Goal: Information Seeking & Learning: Learn about a topic

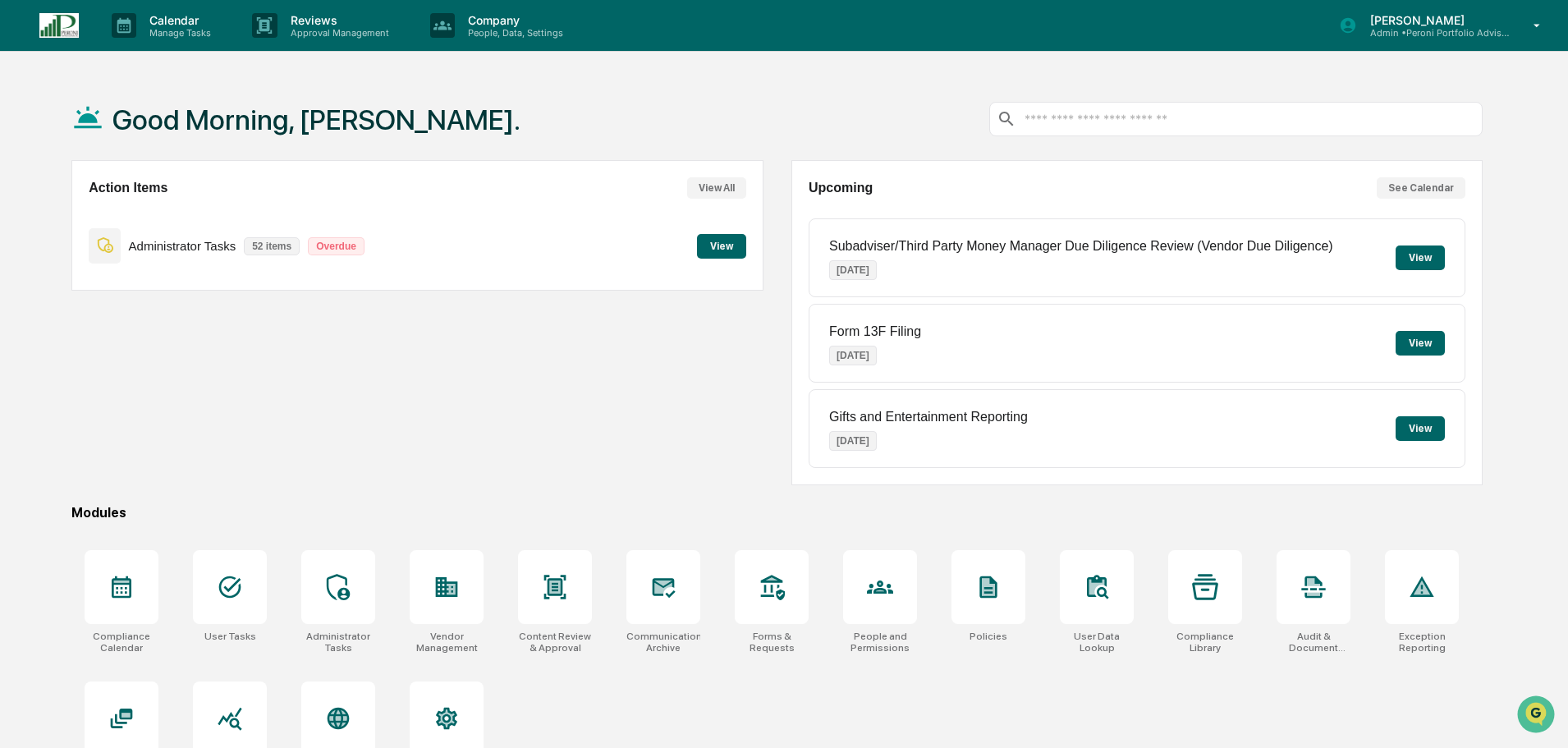
click at [309, 26] on p "Reviews" at bounding box center [337, 19] width 120 height 14
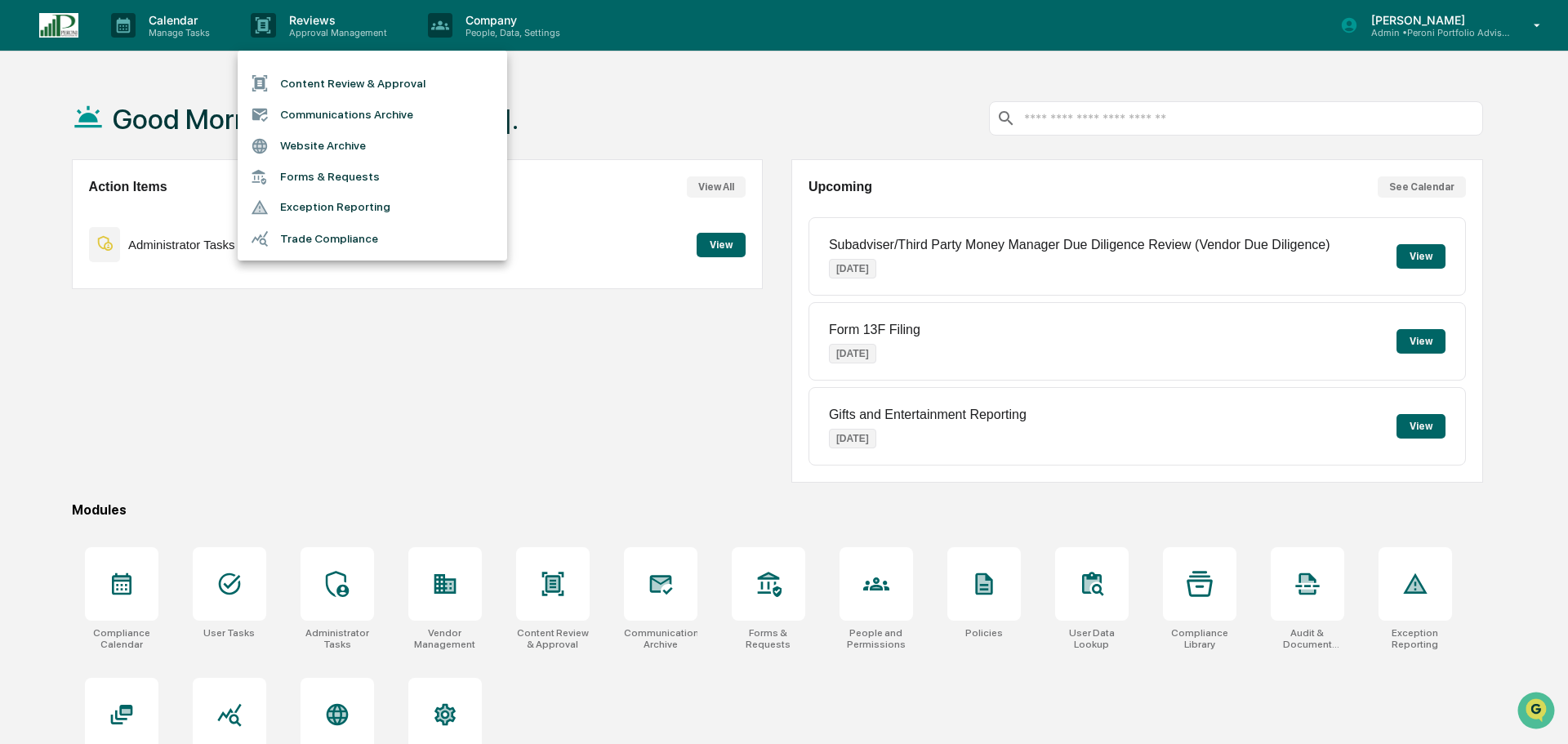
click at [324, 115] on li "Communications Archive" at bounding box center [372, 114] width 269 height 31
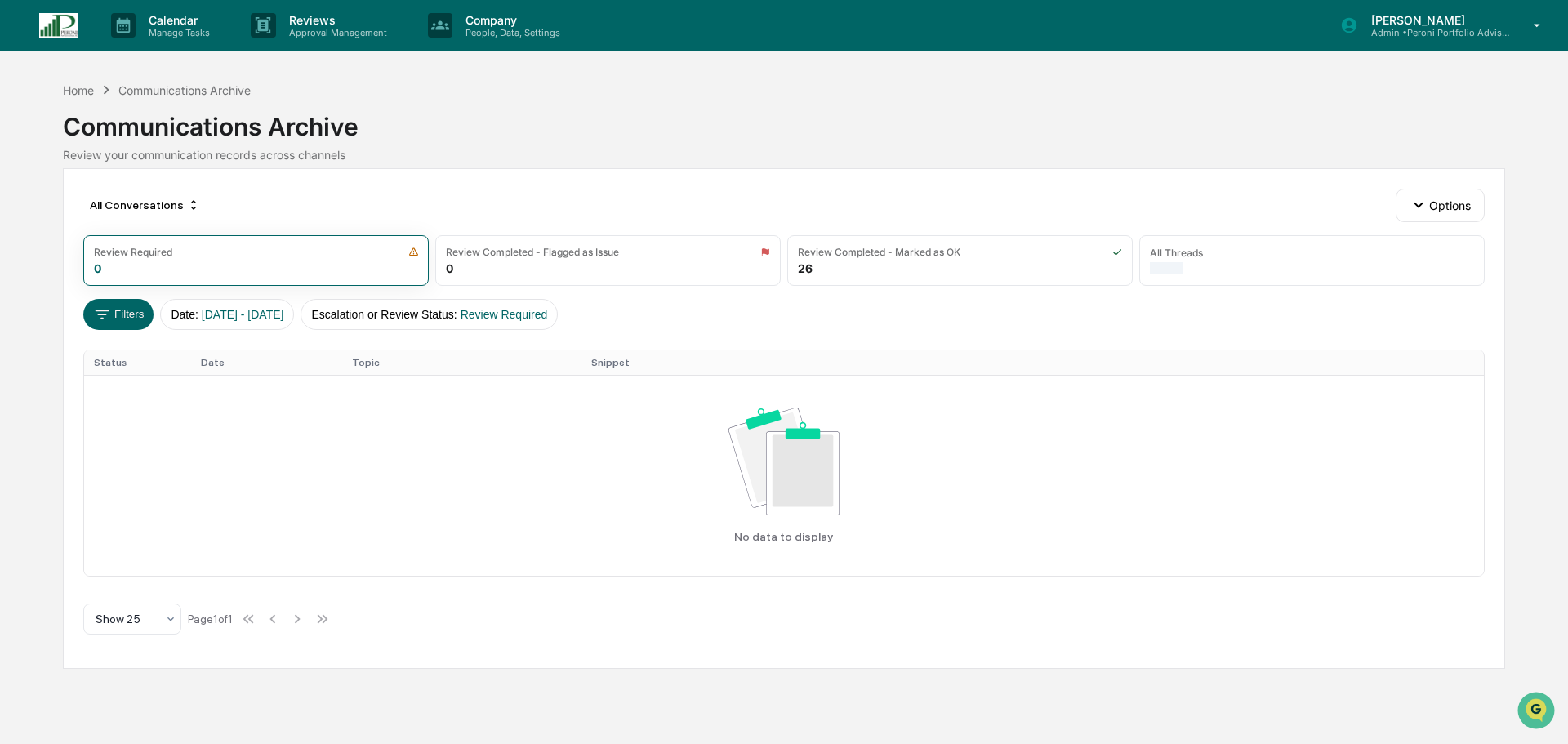
click at [887, 269] on div "Review Completed - Marked as OK 26" at bounding box center [960, 260] width 346 height 51
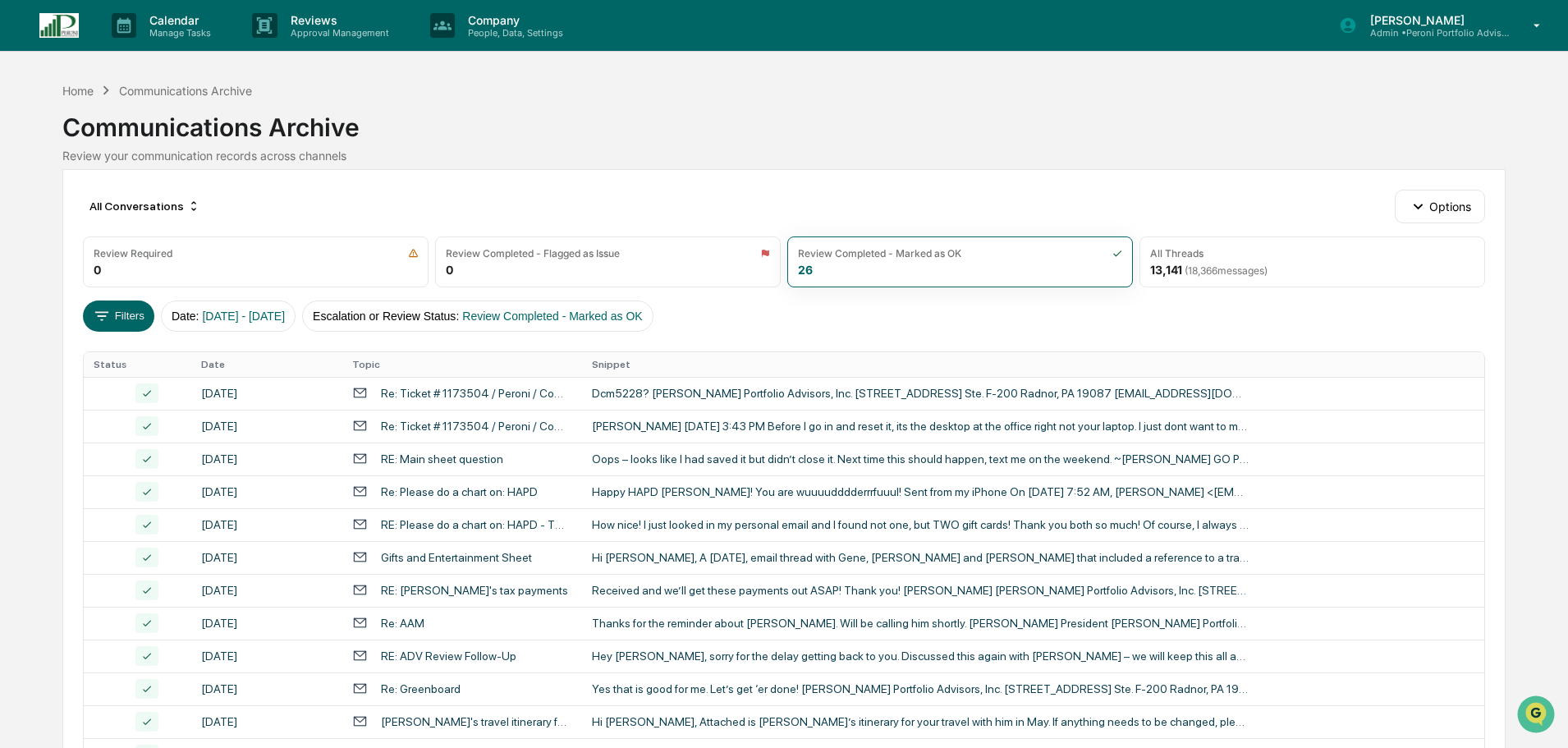
click at [1249, 263] on div "13,141 ( 18,366 messages)" at bounding box center [1208, 269] width 117 height 14
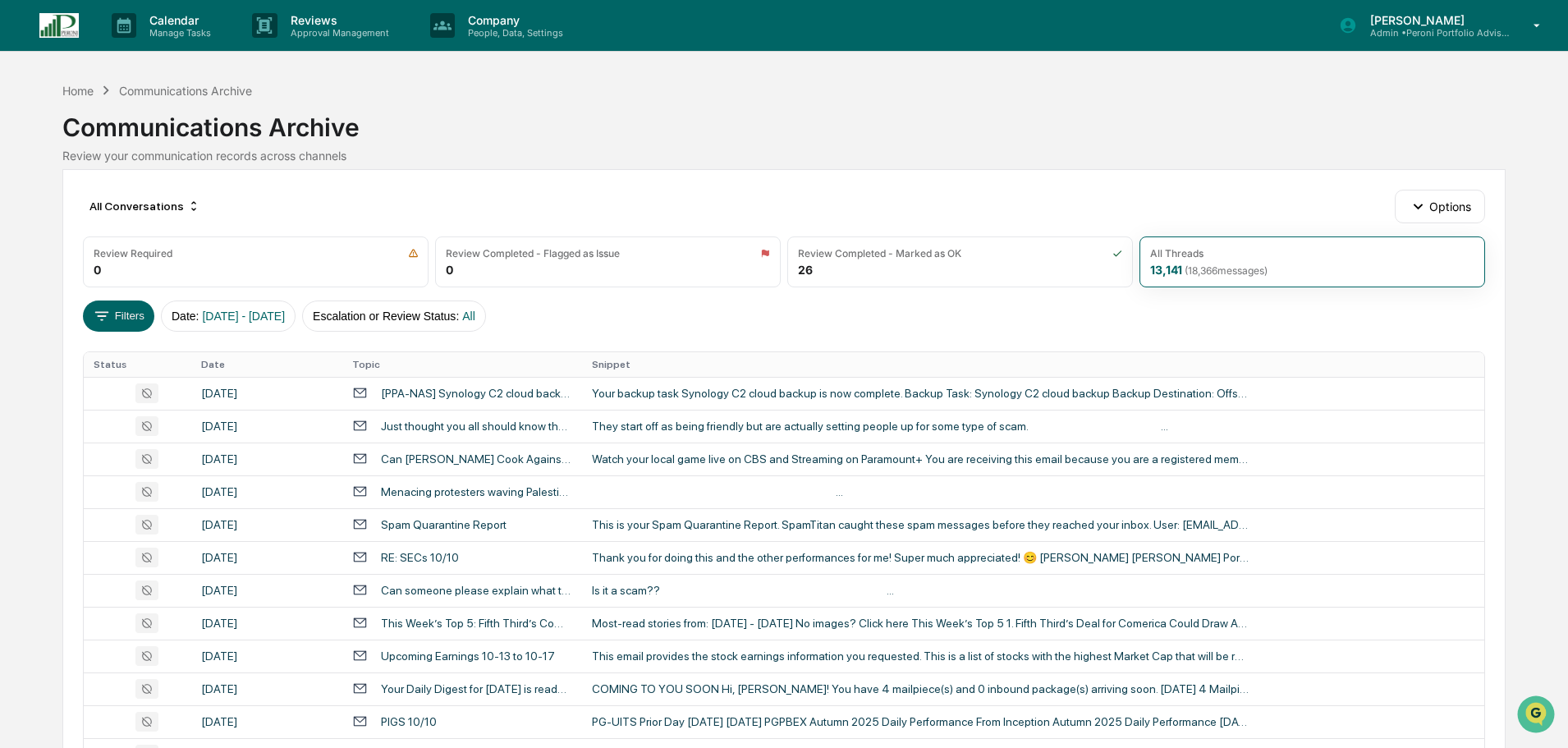
click at [285, 314] on span "[DATE] - [DATE]" at bounding box center [244, 316] width 83 height 13
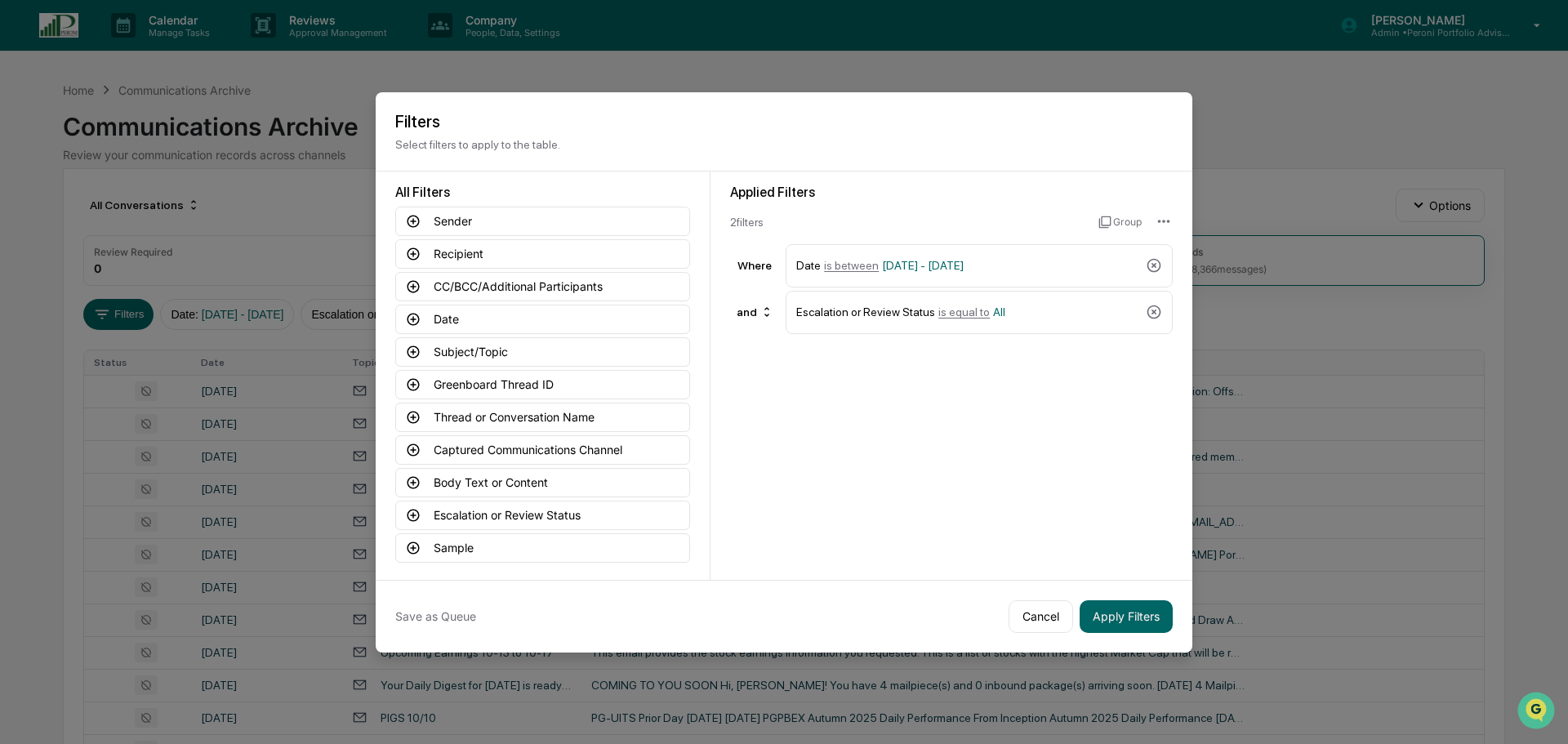
click at [964, 259] on span "[DATE] - [DATE]" at bounding box center [922, 266] width 82 height 13
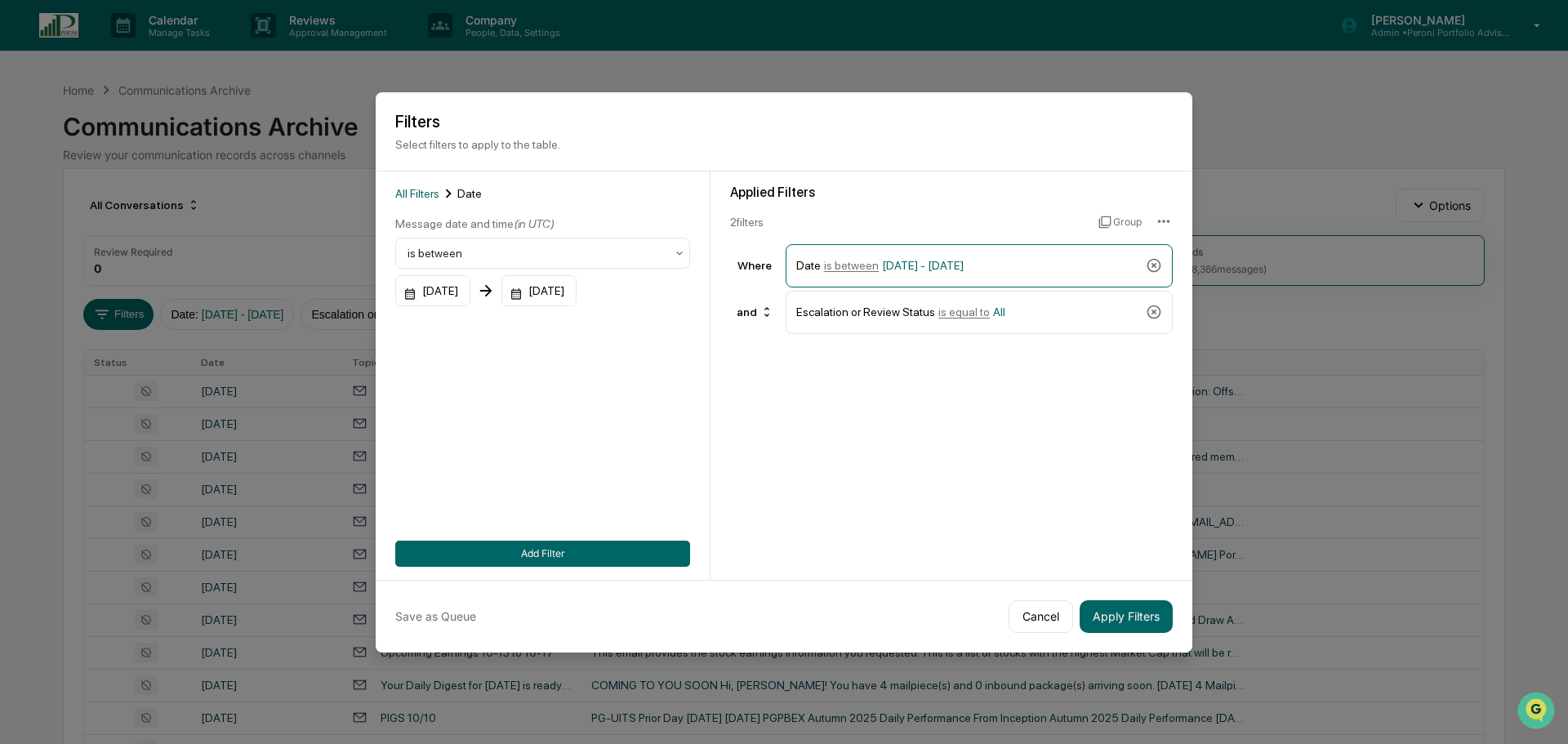
click at [452, 280] on div "[DATE]" at bounding box center [433, 291] width 75 height 31
click at [450, 323] on div "[DATE]" at bounding box center [430, 327] width 39 height 18
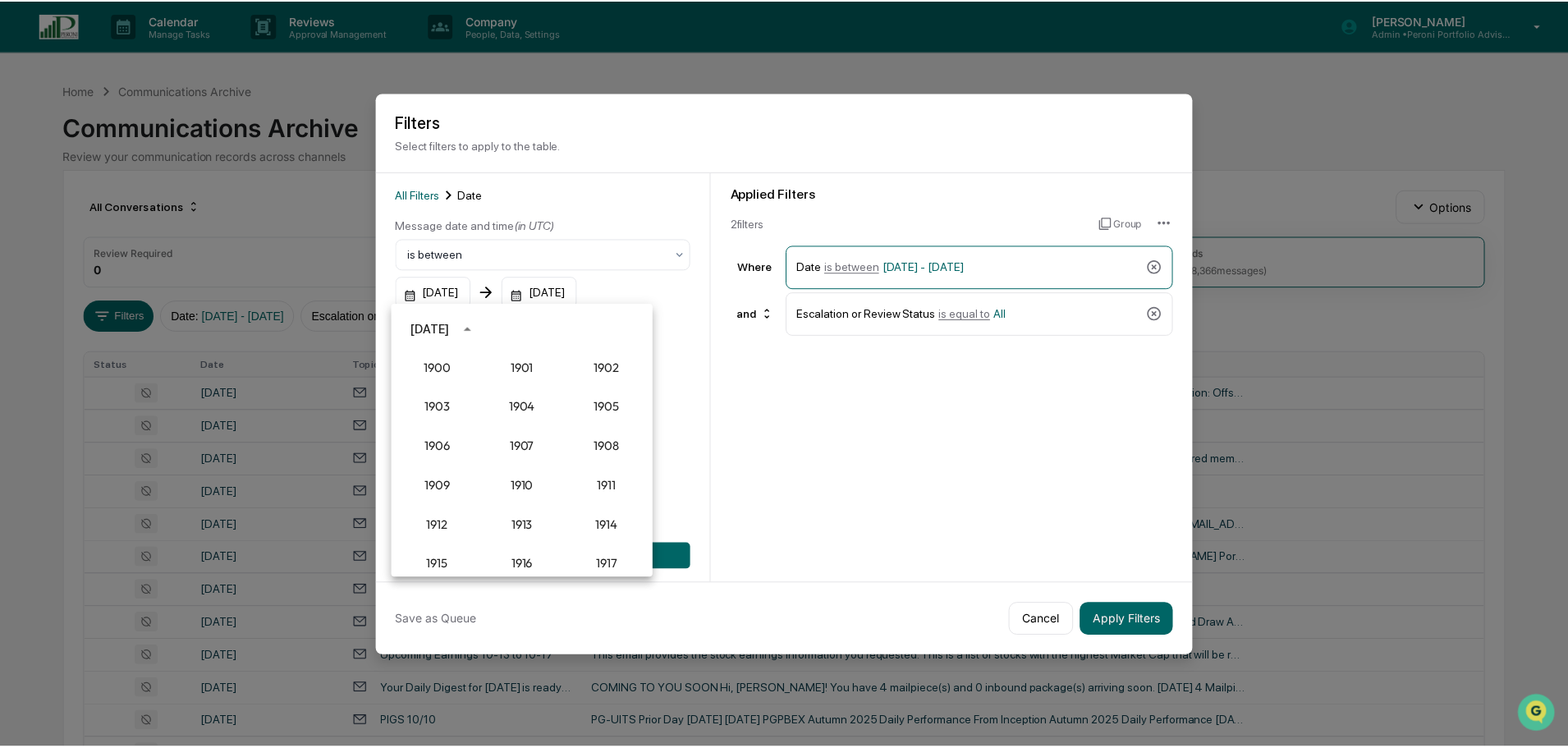
scroll to position [1521, 0]
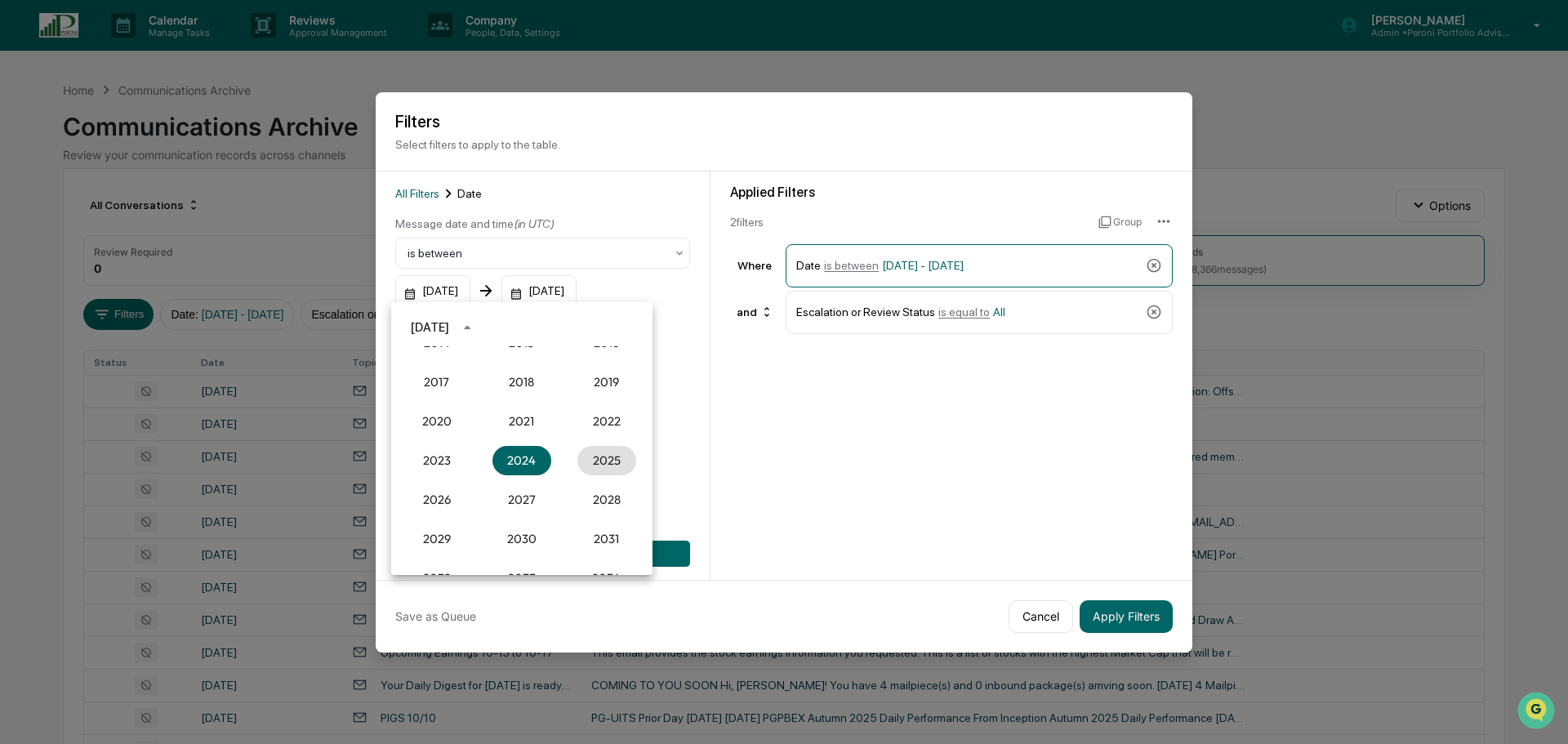
click at [588, 458] on button "2025" at bounding box center [607, 461] width 59 height 29
click at [596, 452] on button "Sep" at bounding box center [607, 452] width 59 height 29
click at [456, 395] on button "1" at bounding box center [457, 395] width 29 height 29
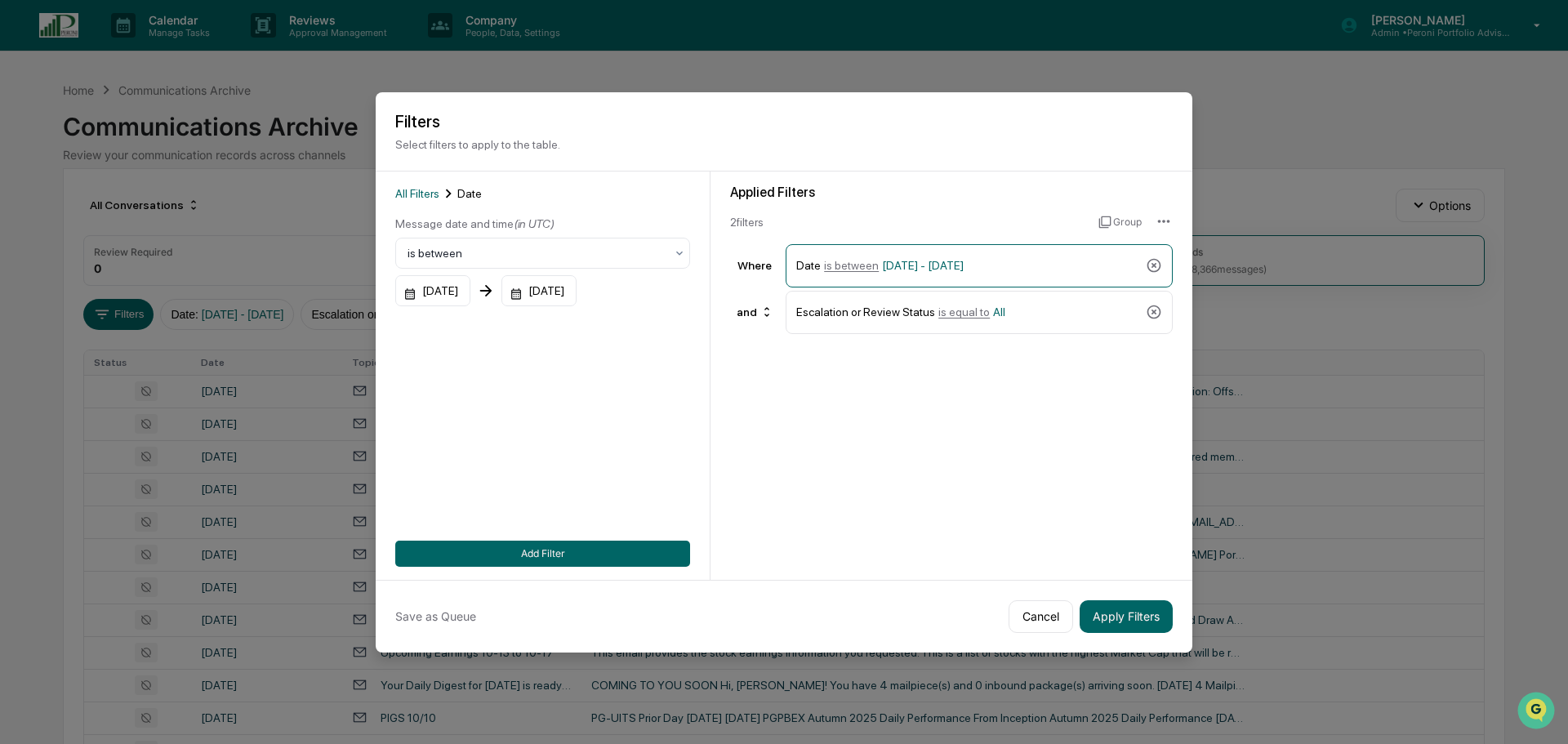
click at [569, 295] on div "[DATE]" at bounding box center [539, 291] width 75 height 31
click at [727, 329] on icon "Previous month" at bounding box center [726, 327] width 6 height 9
click at [619, 518] on button "30" at bounding box center [619, 520] width 29 height 29
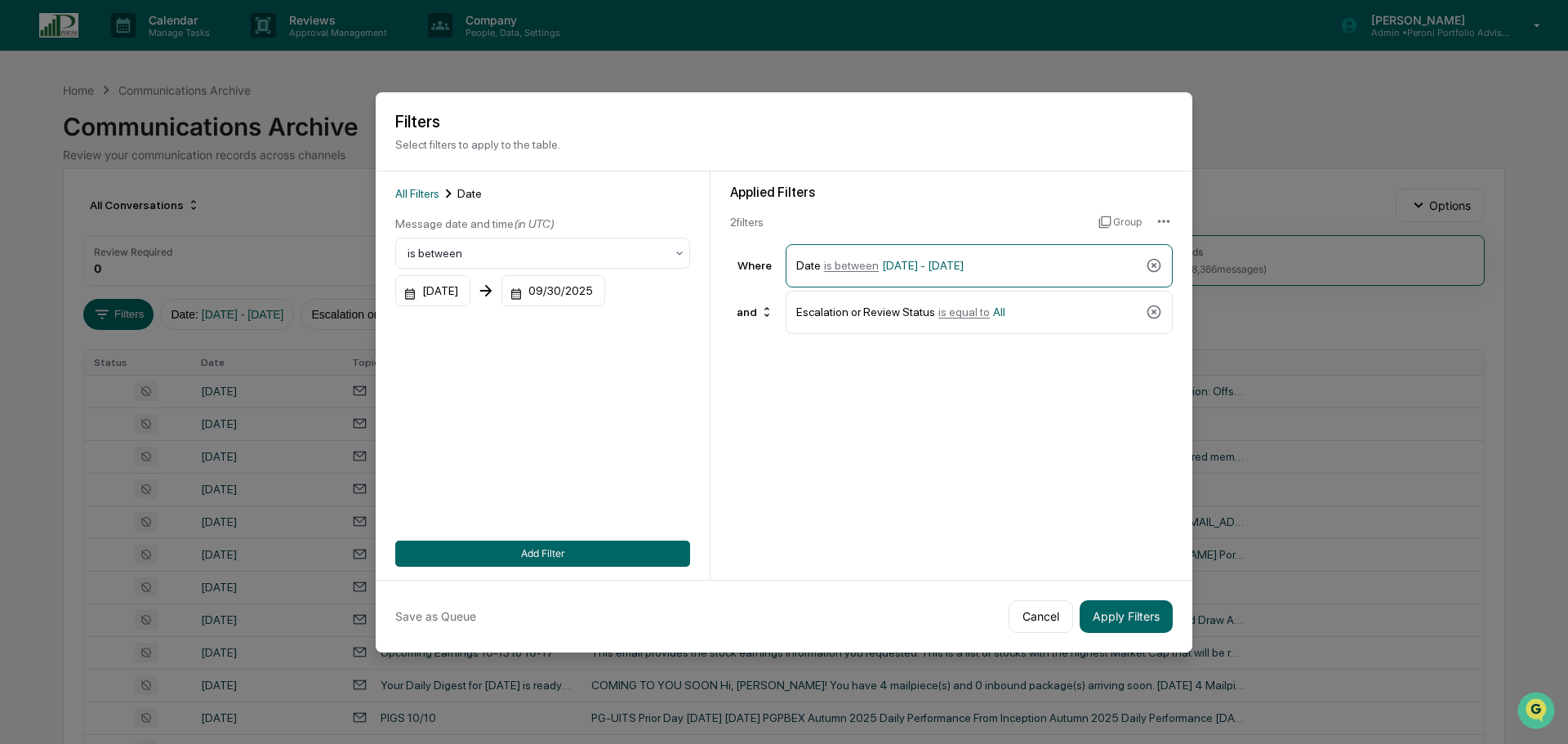
click at [1153, 306] on icon at bounding box center [1154, 312] width 17 height 17
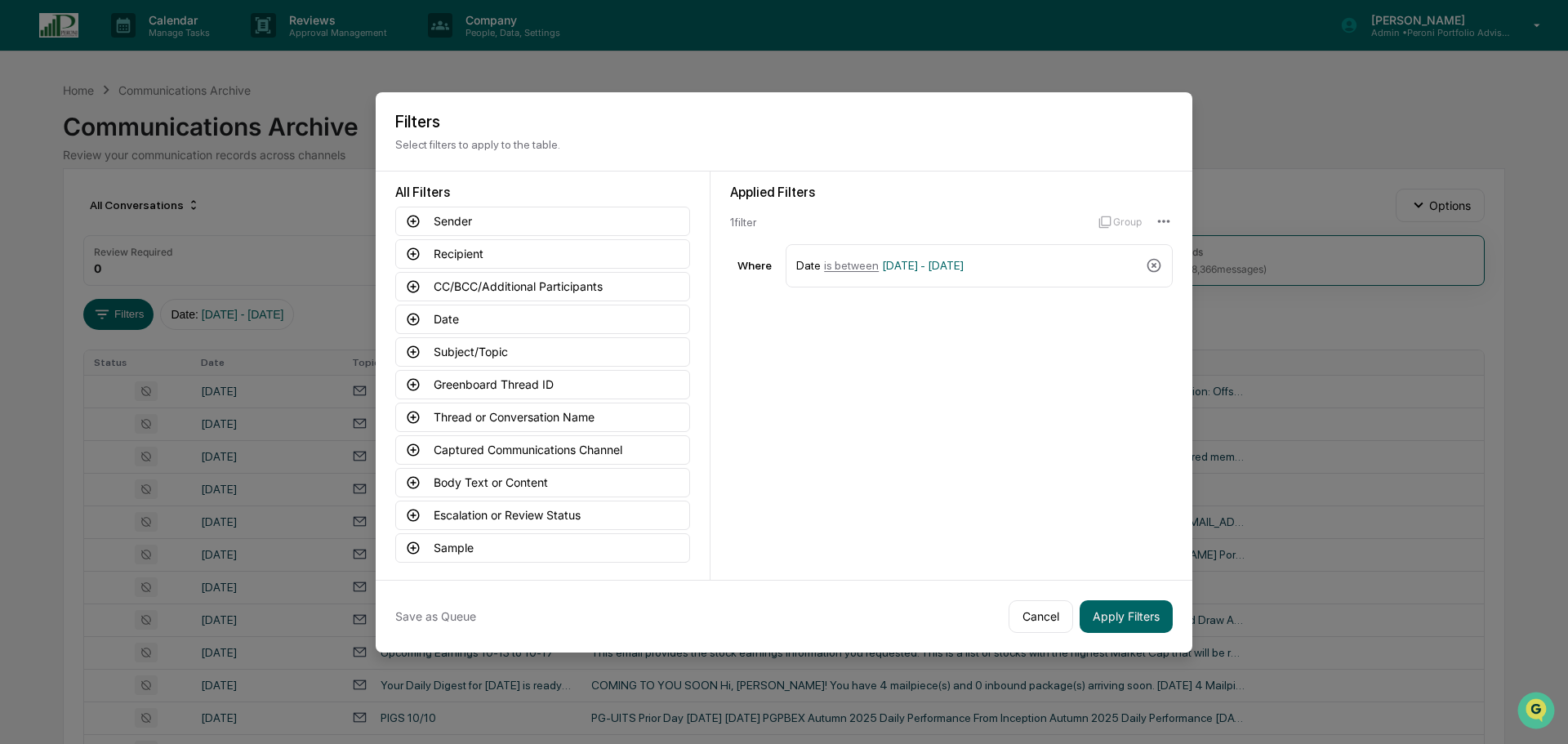
click at [1128, 622] on button "Apply Filters" at bounding box center [1126, 617] width 93 height 33
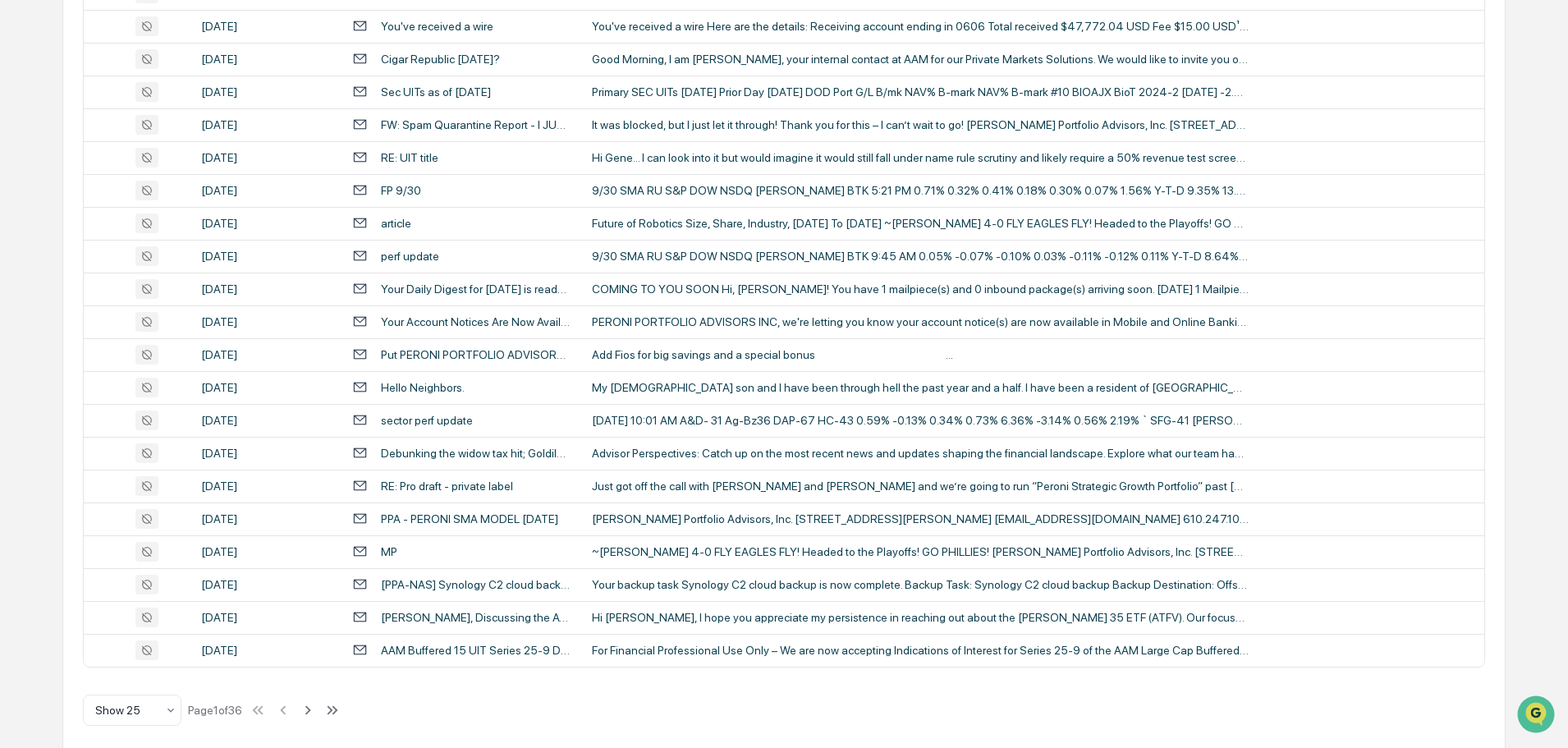
scroll to position [544, 0]
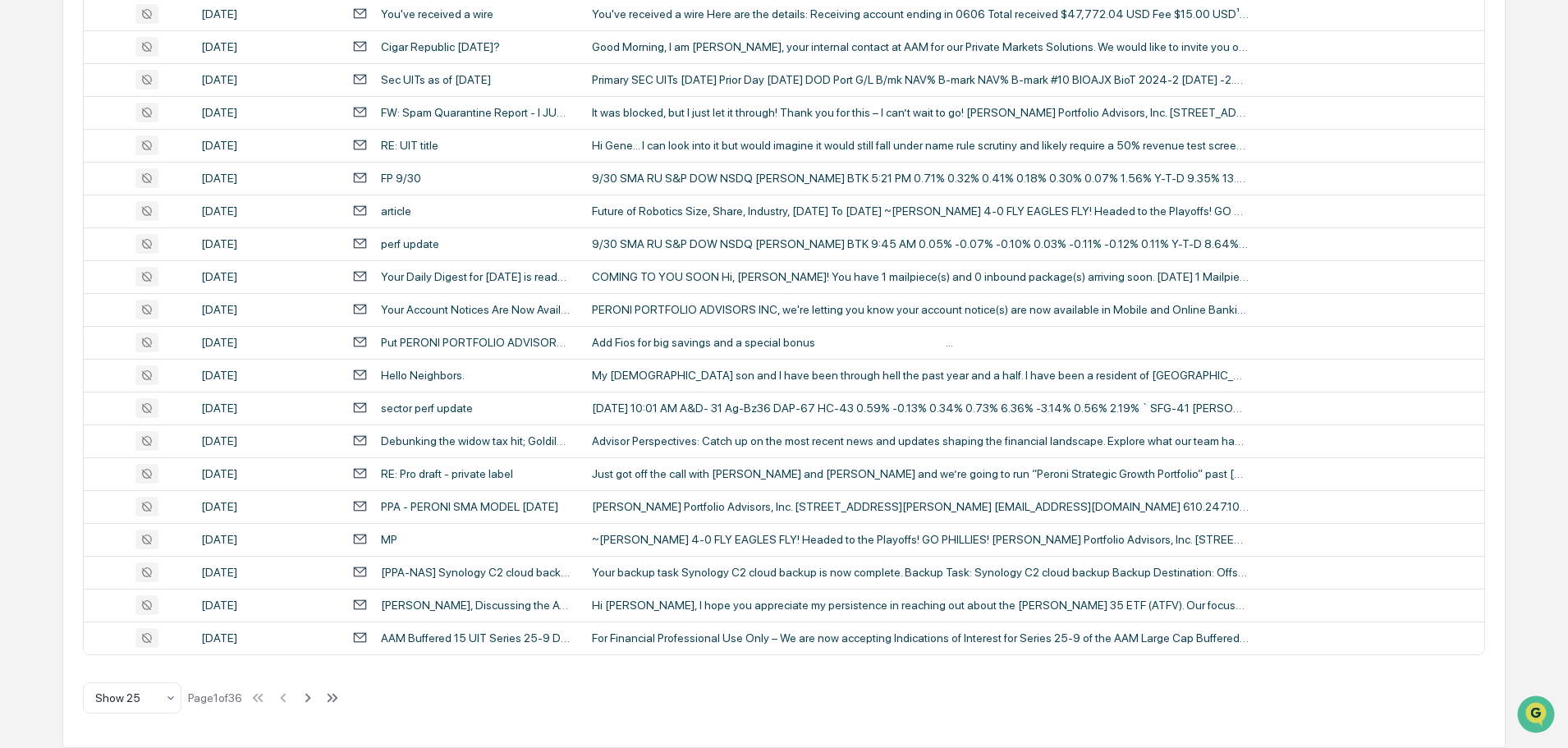
click at [666, 371] on div "My [DEMOGRAPHIC_DATA] son and I have been through hell the past year and a half…" at bounding box center [920, 375] width 657 height 13
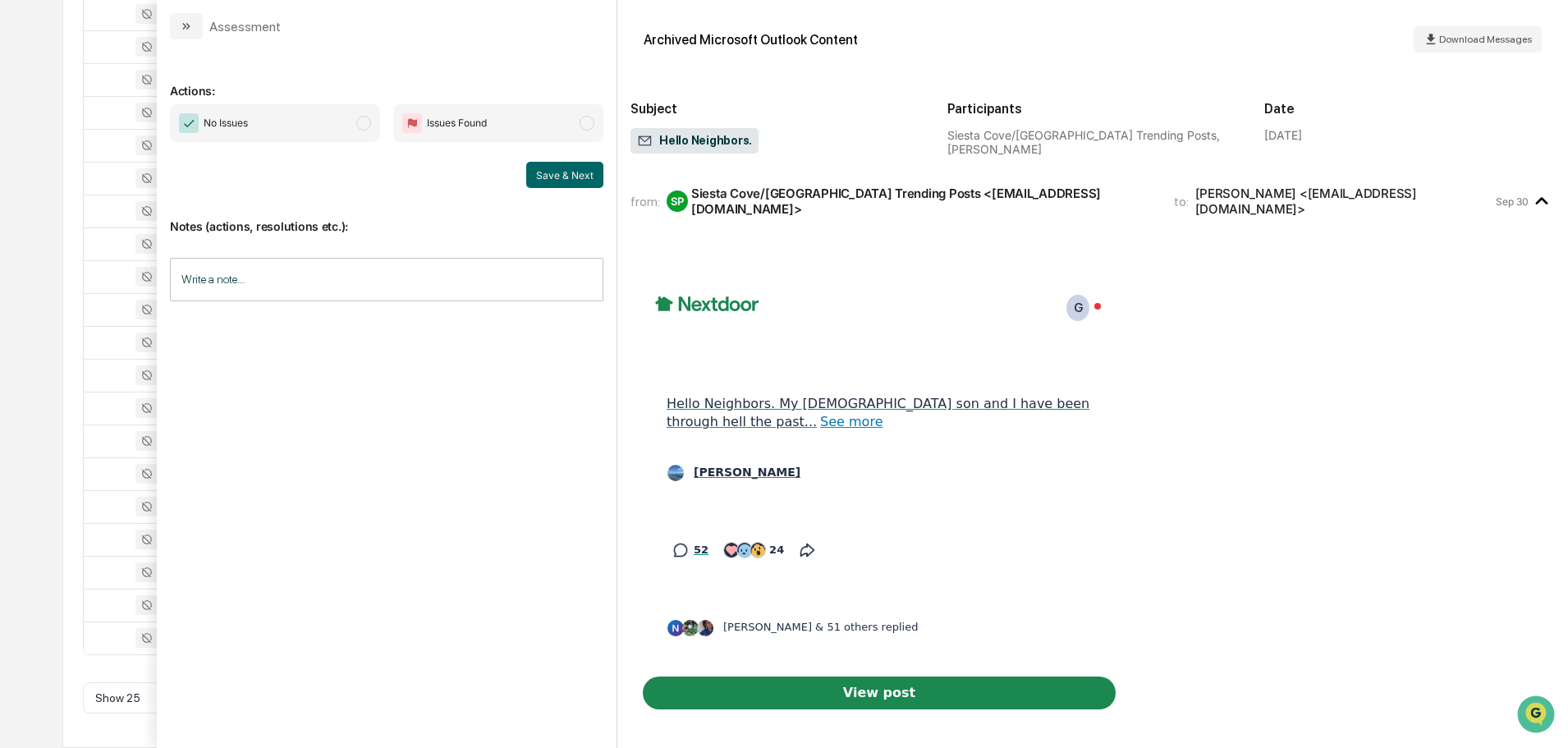
click at [46, 114] on div "Calendar Manage Tasks Reviews Approval Management Company People, Data, Setting…" at bounding box center [784, 102] width 1568 height 1292
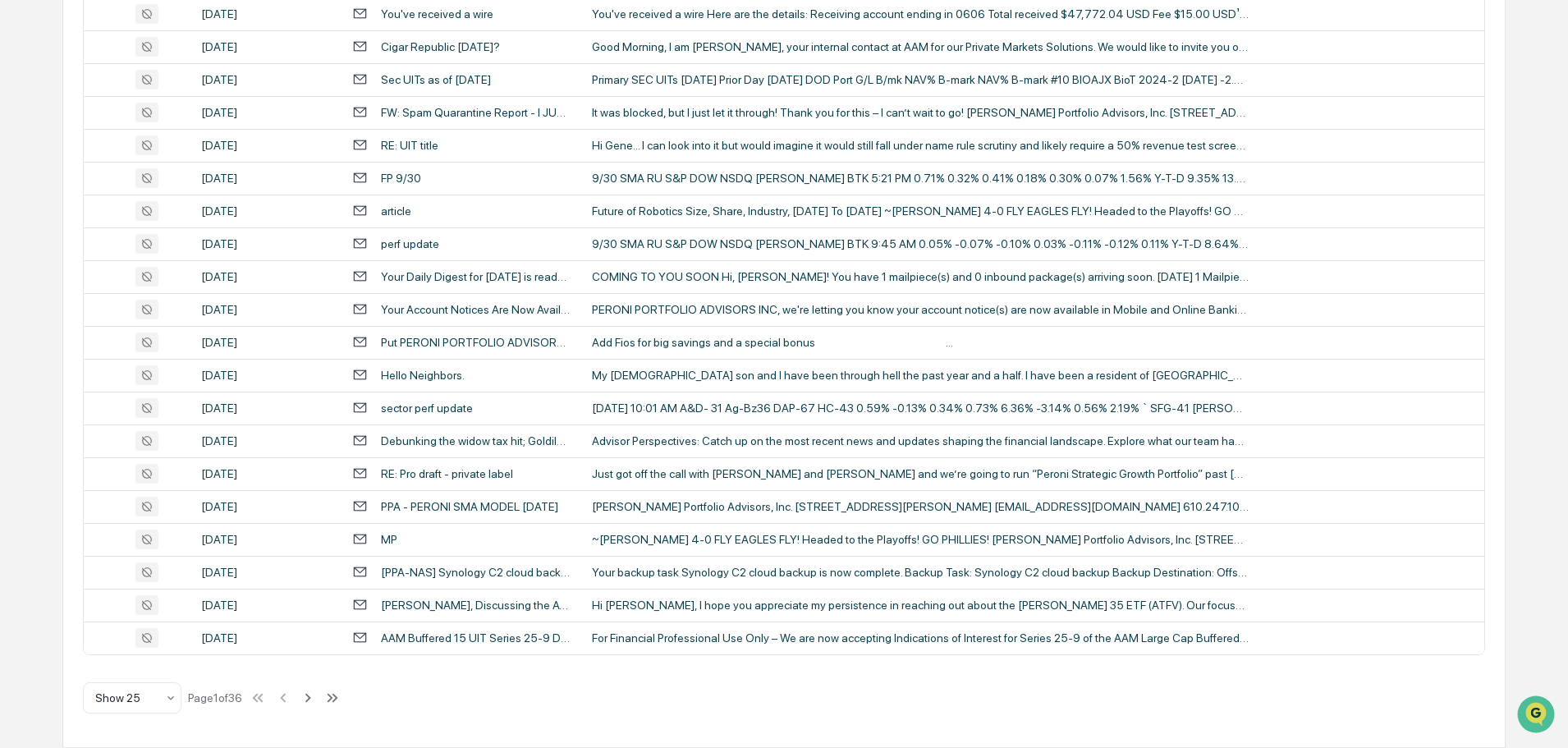
click at [308, 695] on icon at bounding box center [308, 698] width 18 height 18
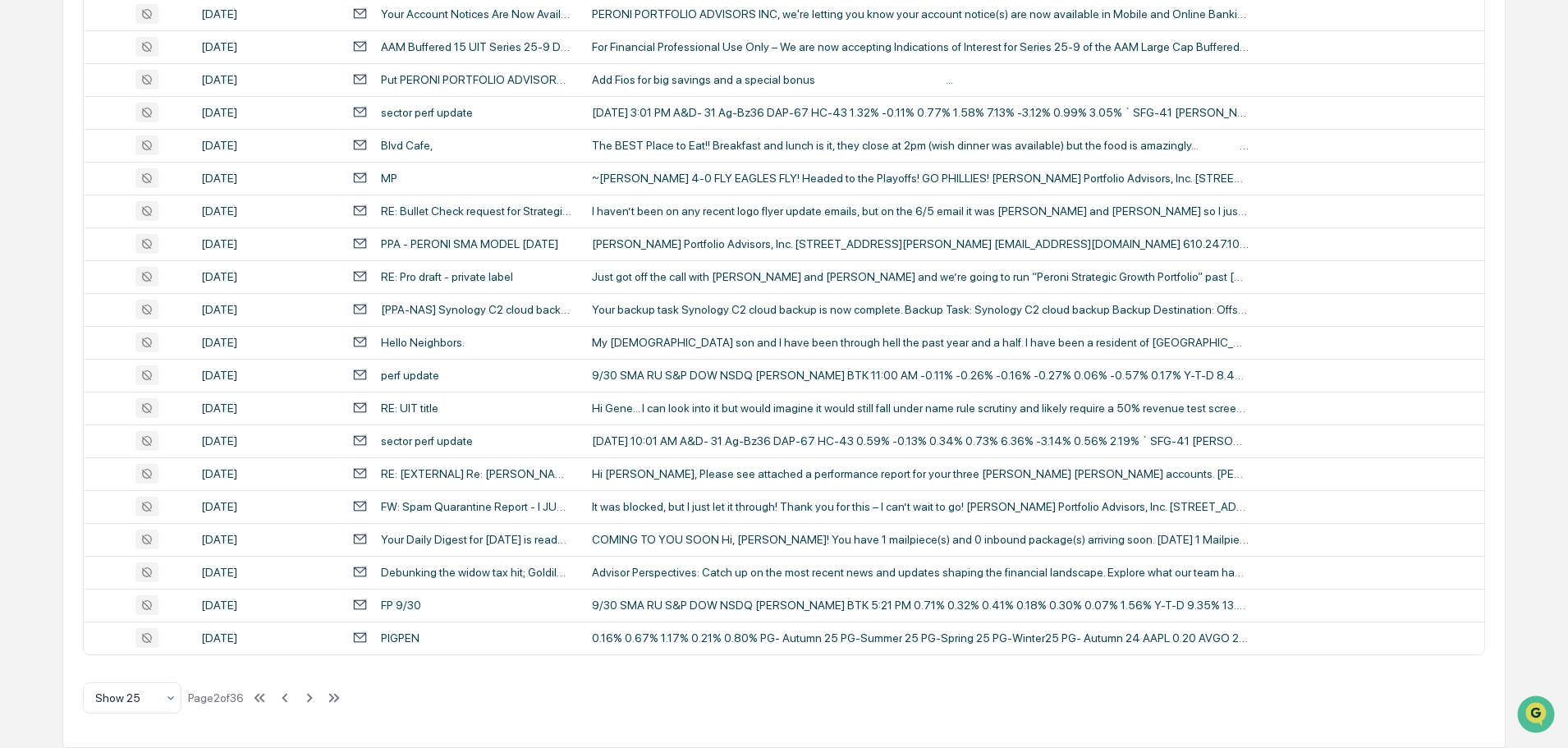
click at [712, 341] on div "My [DEMOGRAPHIC_DATA] son and I have been through hell the past year and a half…" at bounding box center [920, 342] width 657 height 13
click at [45, 454] on div "Calendar Manage Tasks Reviews Approval Management Company People, Data, Setting…" at bounding box center [784, 102] width 1568 height 1292
click at [313, 699] on icon at bounding box center [310, 698] width 18 height 18
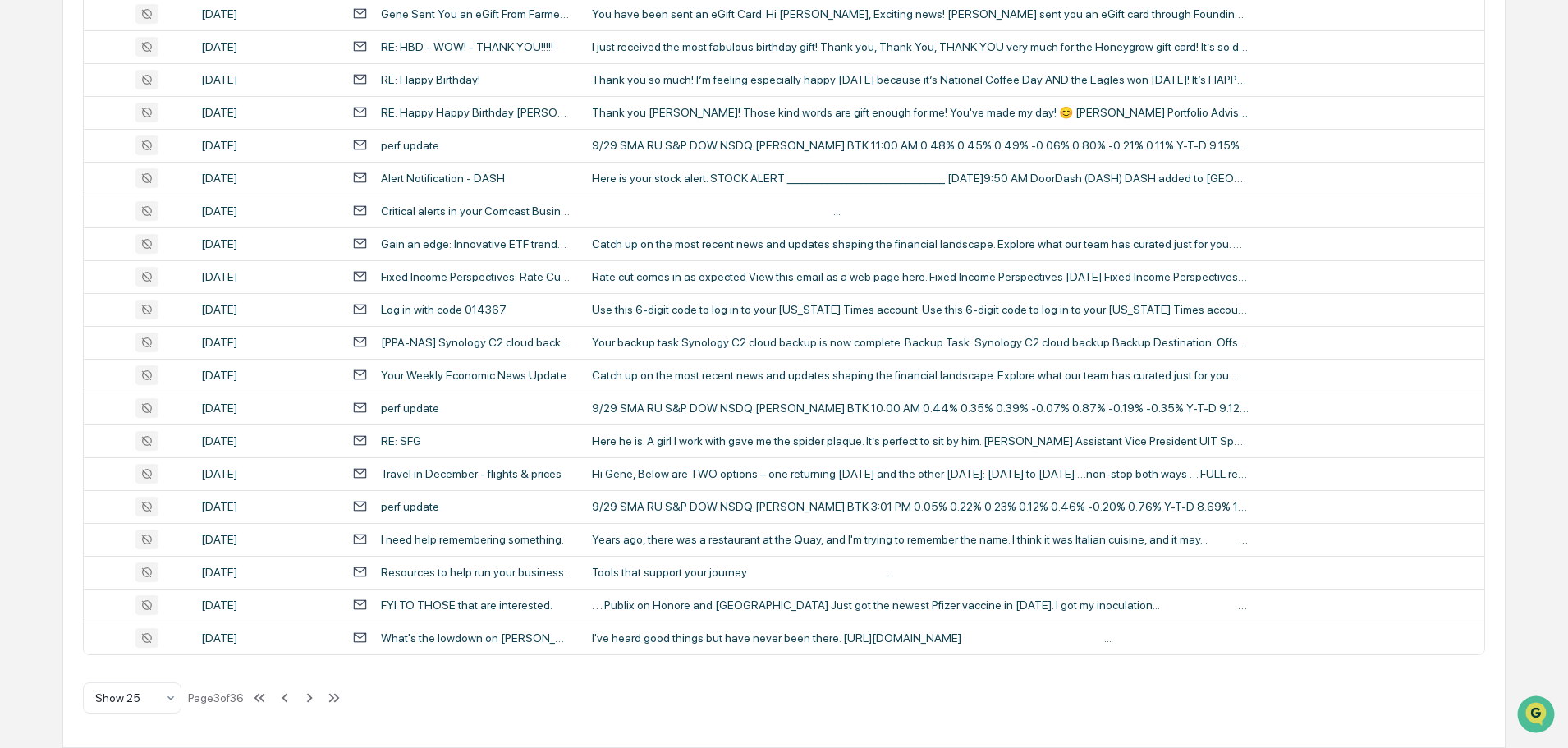
click at [313, 699] on icon at bounding box center [310, 698] width 18 height 18
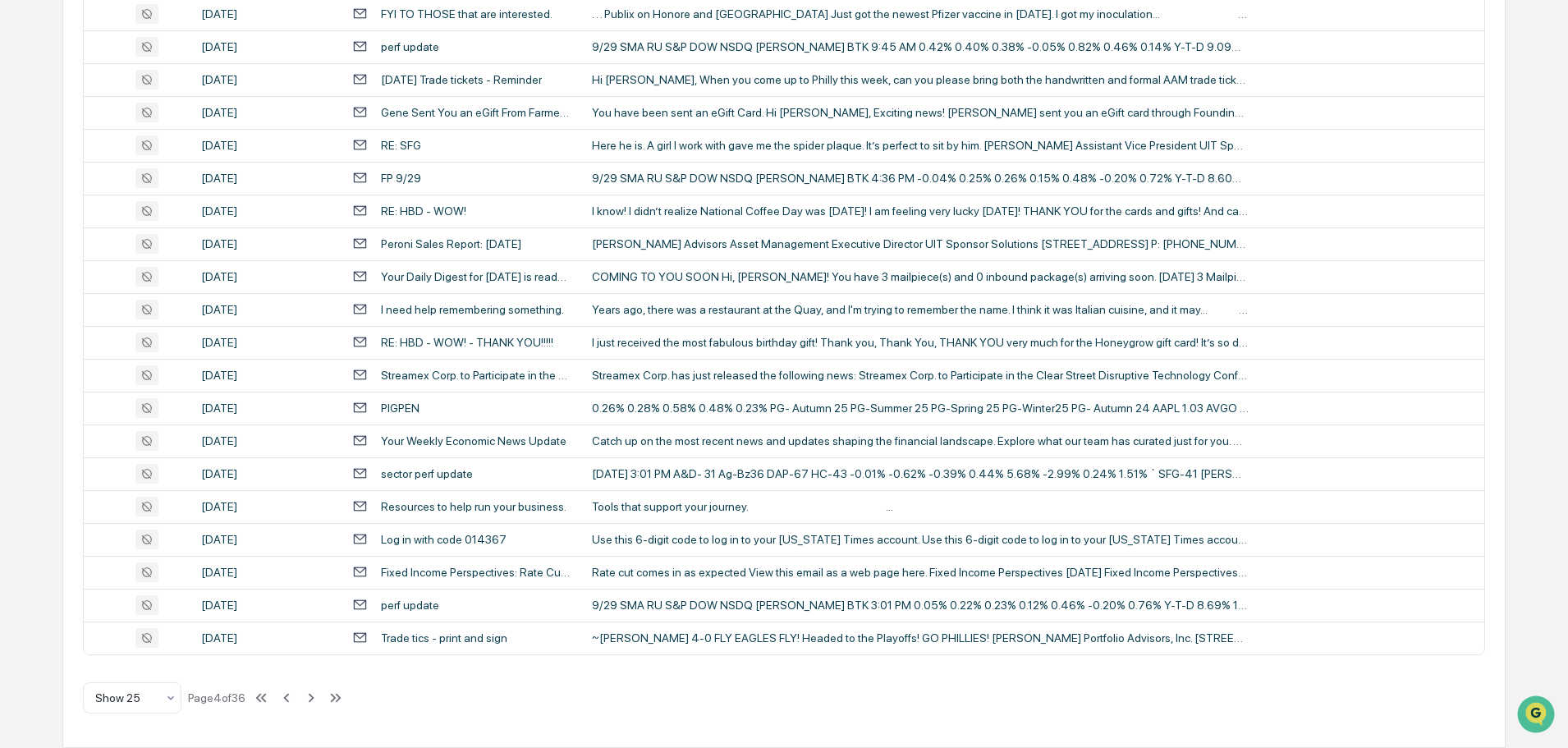
click at [276, 697] on div "Show 25 Page 4 of 36" at bounding box center [214, 698] width 262 height 33
click at [289, 697] on icon at bounding box center [286, 698] width 6 height 9
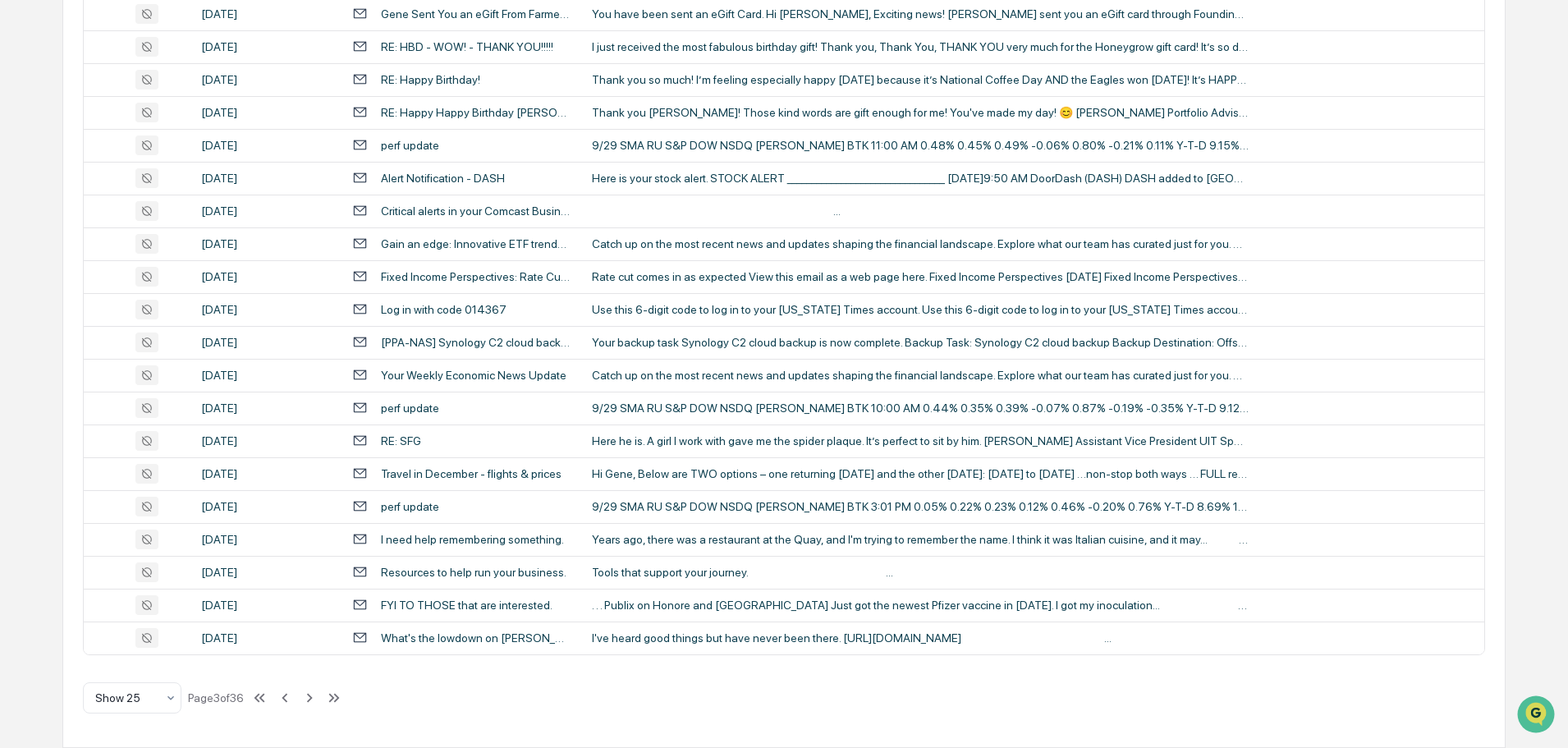
click at [473, 541] on div "I need help remembering something." at bounding box center [472, 539] width 183 height 13
click at [55, 554] on div "Calendar Manage Tasks Reviews Approval Management Company People, Data, Setting…" at bounding box center [784, 102] width 1568 height 1292
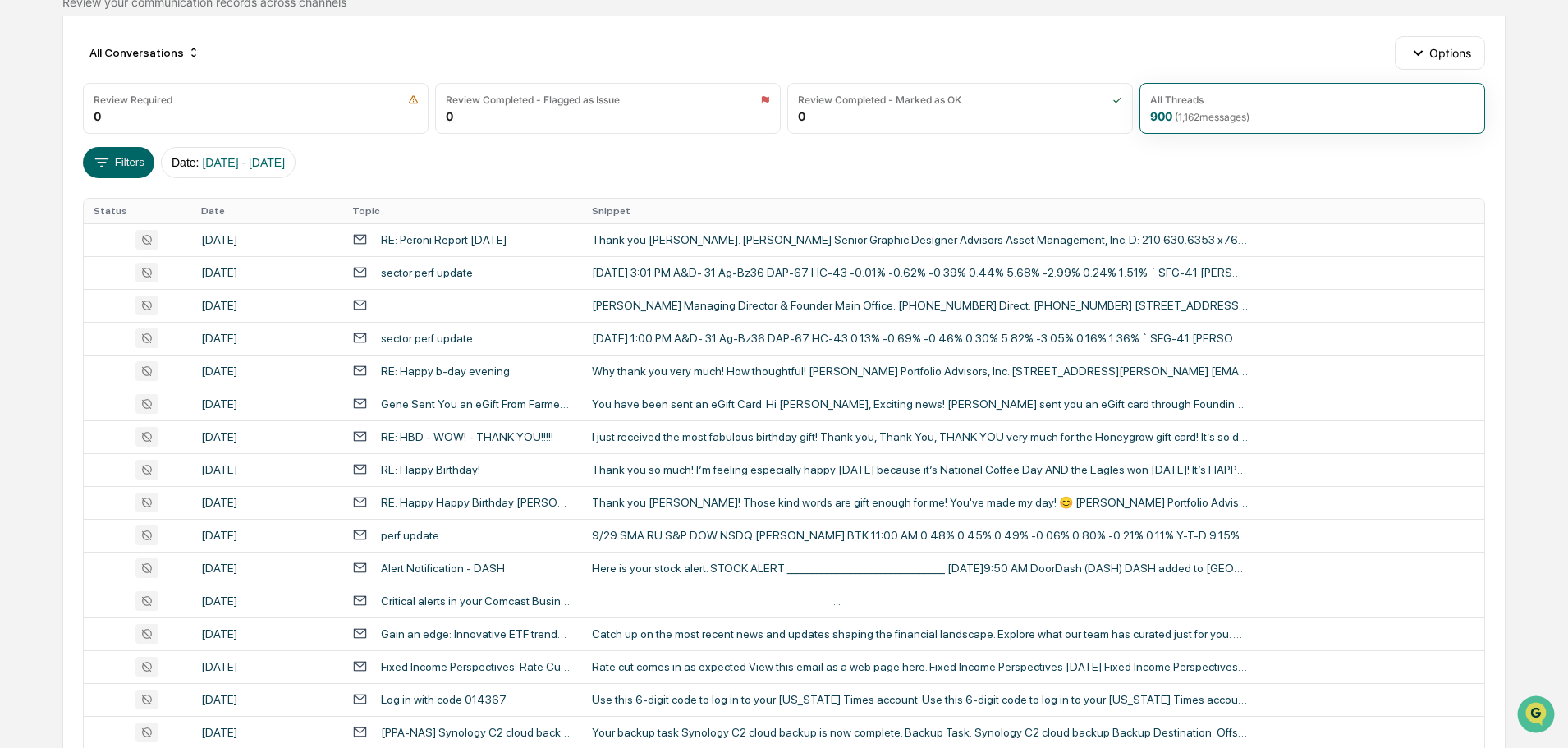
scroll to position [133, 0]
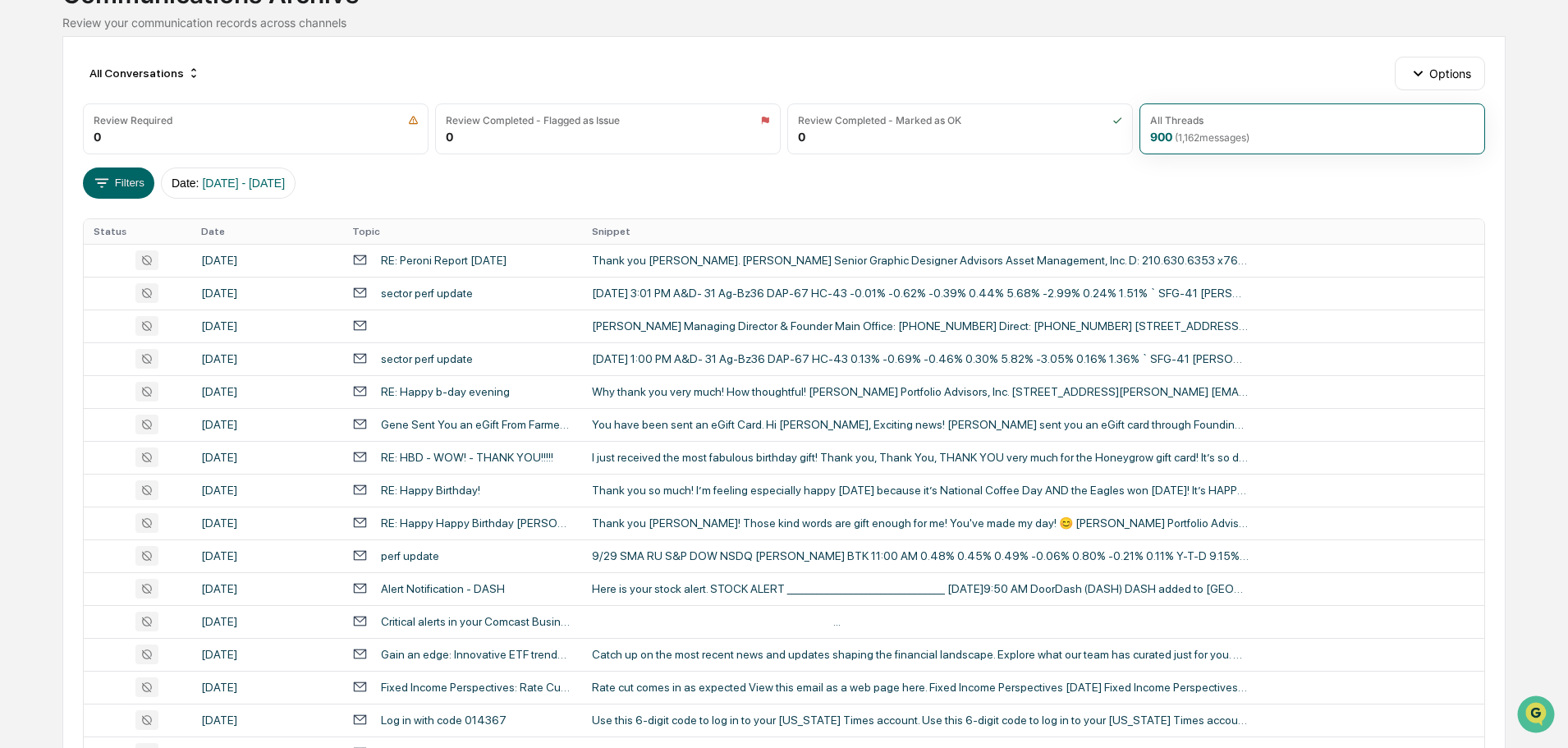
click at [106, 175] on icon at bounding box center [102, 183] width 18 height 18
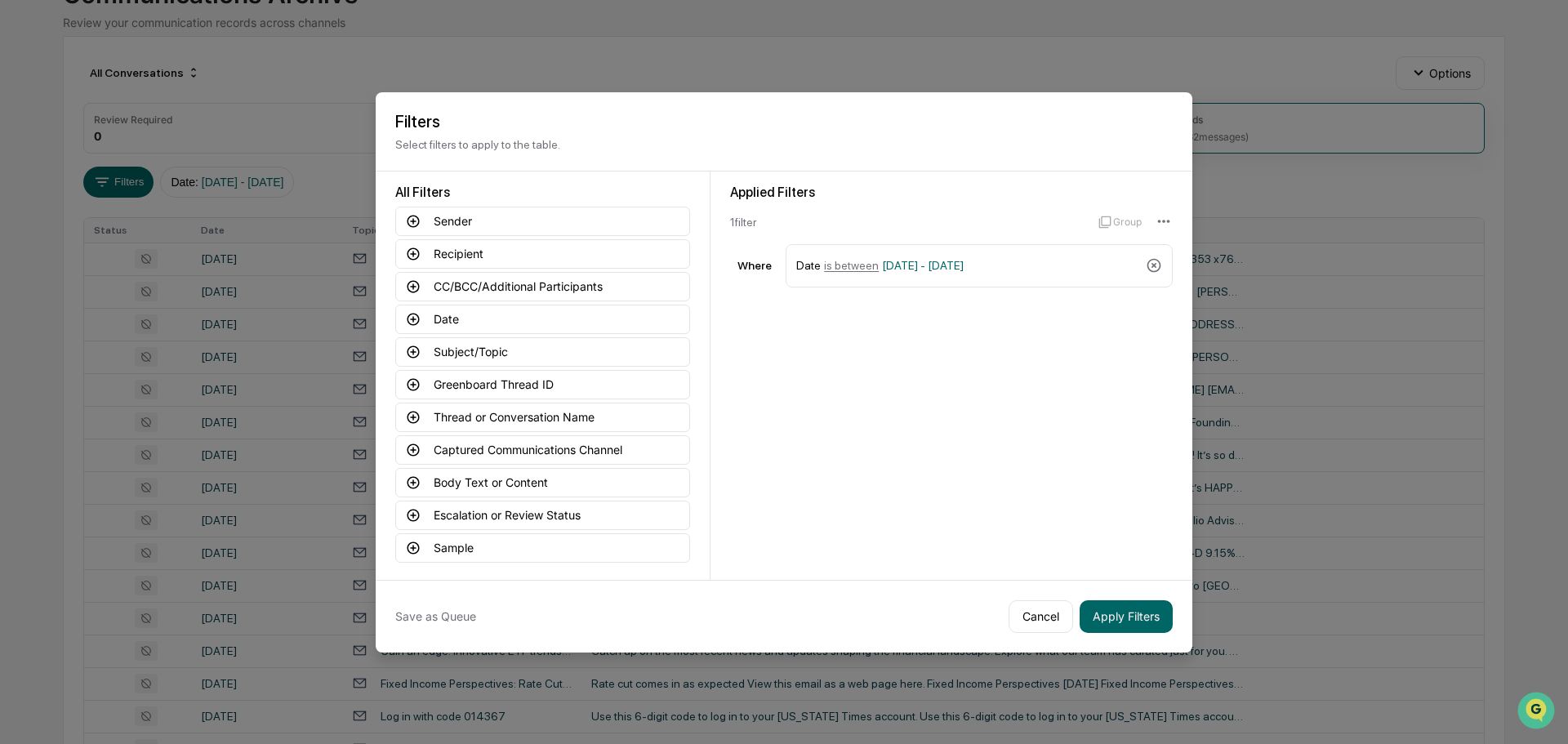
click at [478, 219] on button "Sender" at bounding box center [543, 222] width 295 height 29
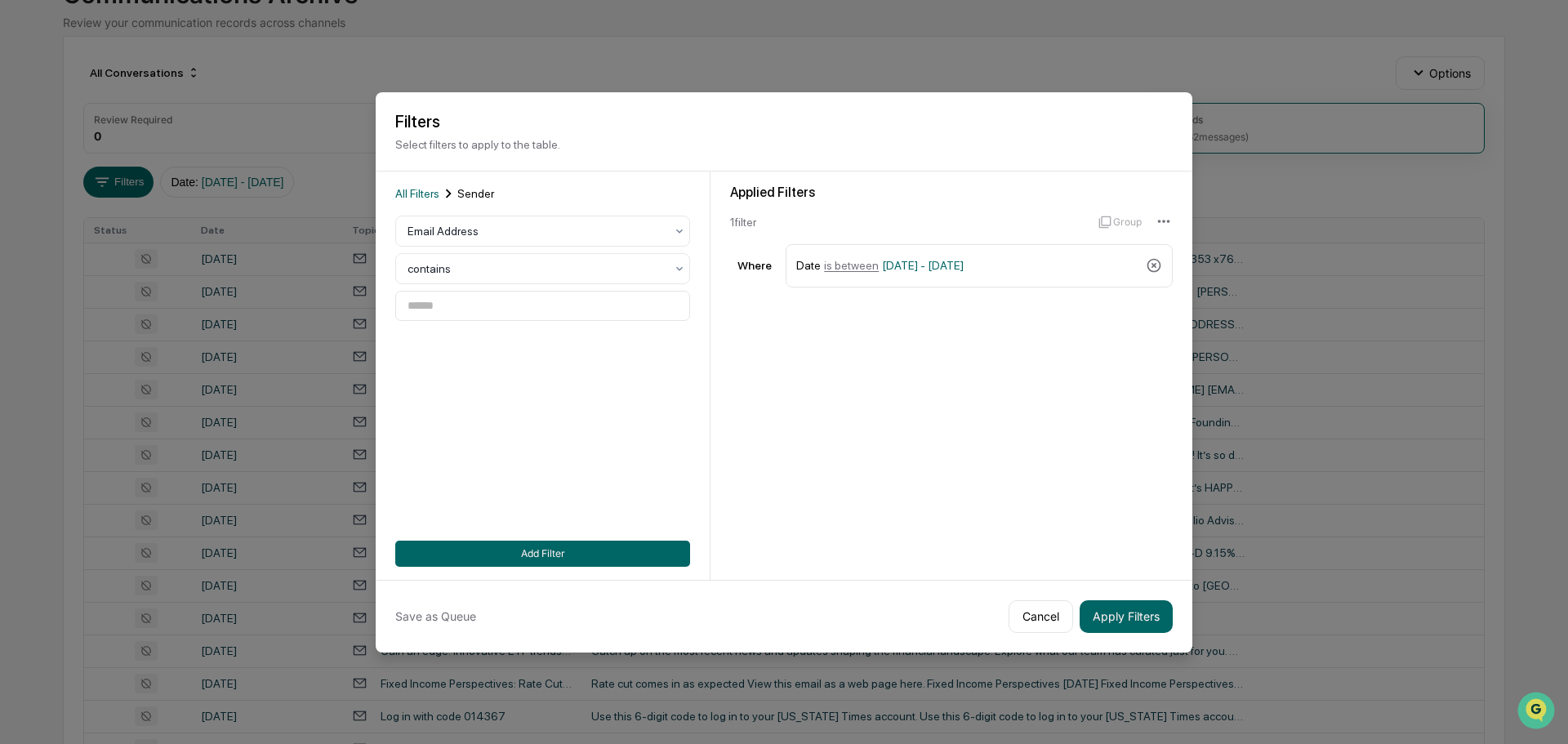
click at [567, 545] on button "Add Filter" at bounding box center [543, 554] width 295 height 26
click at [419, 191] on span "All Filters" at bounding box center [418, 193] width 44 height 13
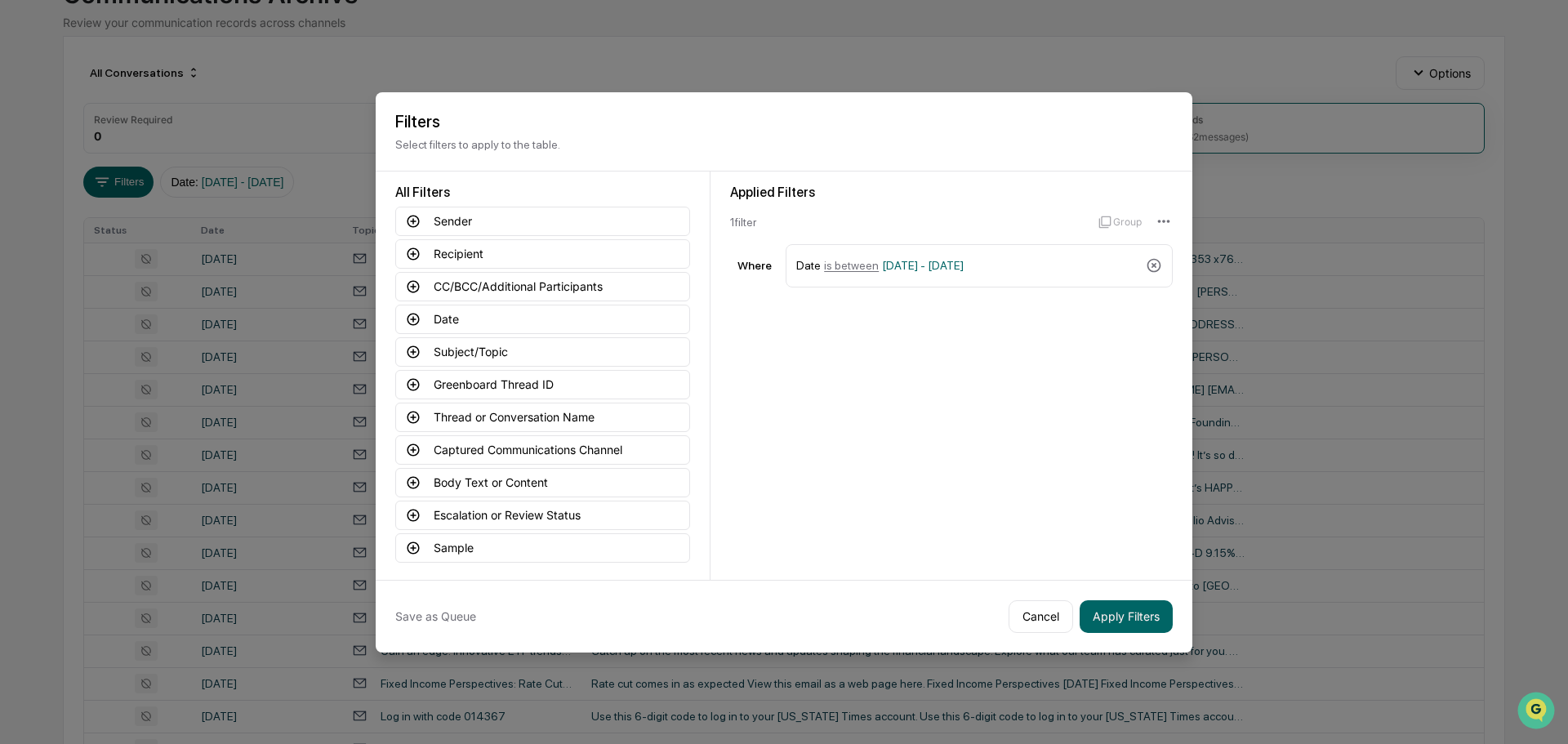
click at [408, 250] on icon at bounding box center [413, 253] width 12 height 12
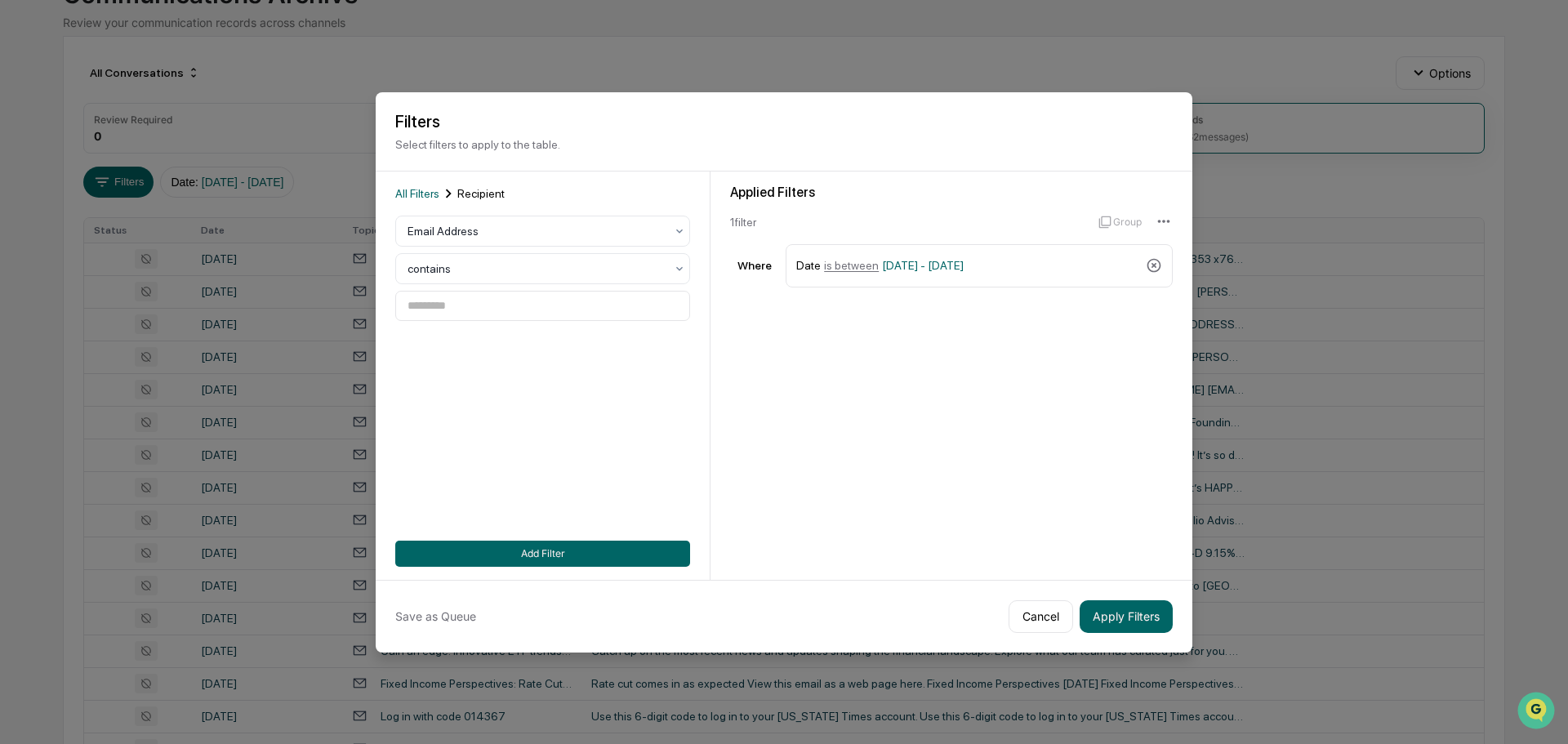
click at [400, 192] on span "All Filters" at bounding box center [418, 193] width 44 height 13
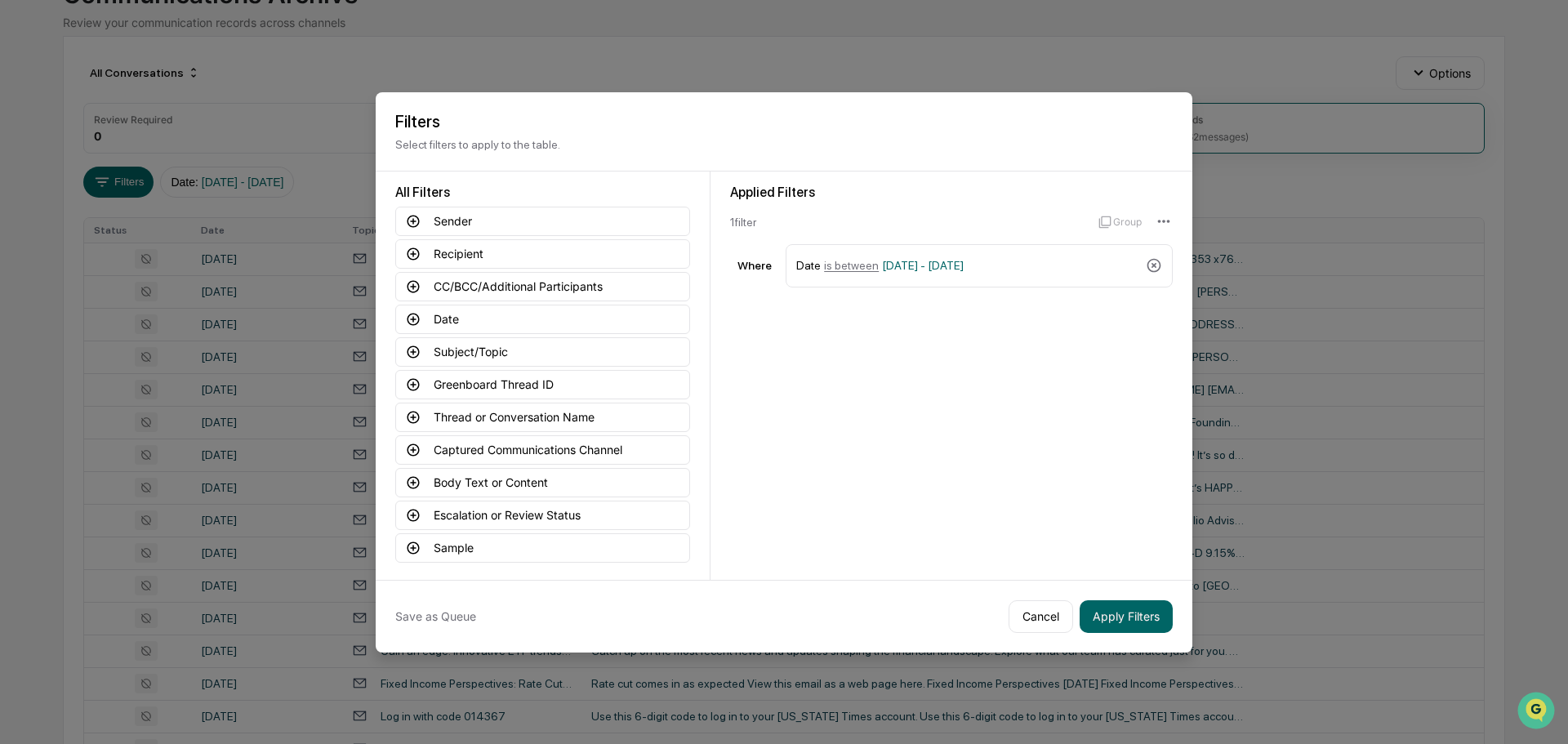
click at [407, 254] on icon at bounding box center [413, 254] width 15 height 15
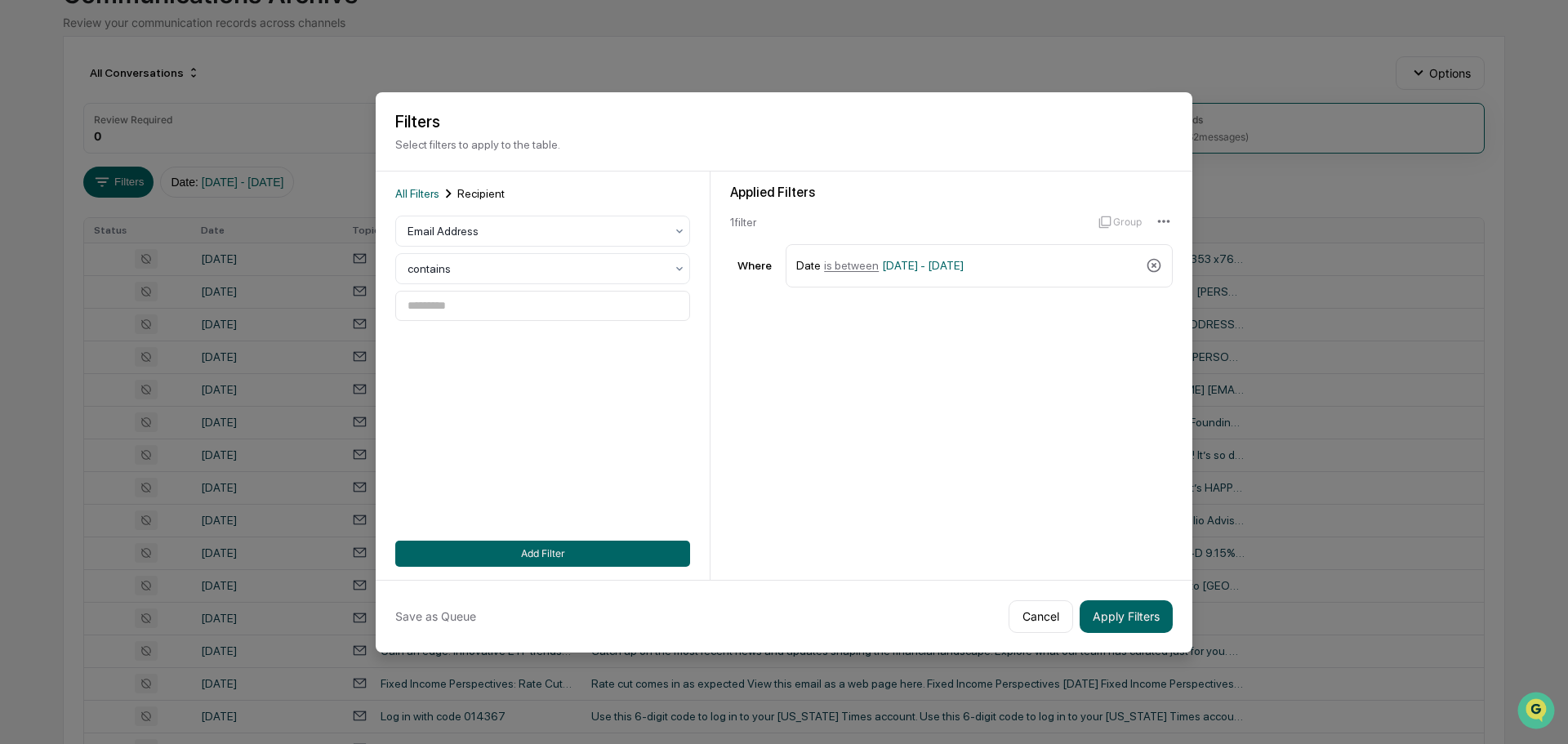
click at [514, 263] on div at bounding box center [536, 269] width 258 height 17
click at [537, 223] on div at bounding box center [536, 231] width 258 height 17
click at [558, 189] on div "All Filters Recipient" at bounding box center [543, 194] width 295 height 18
click at [429, 191] on span "All Filters" at bounding box center [418, 193] width 44 height 13
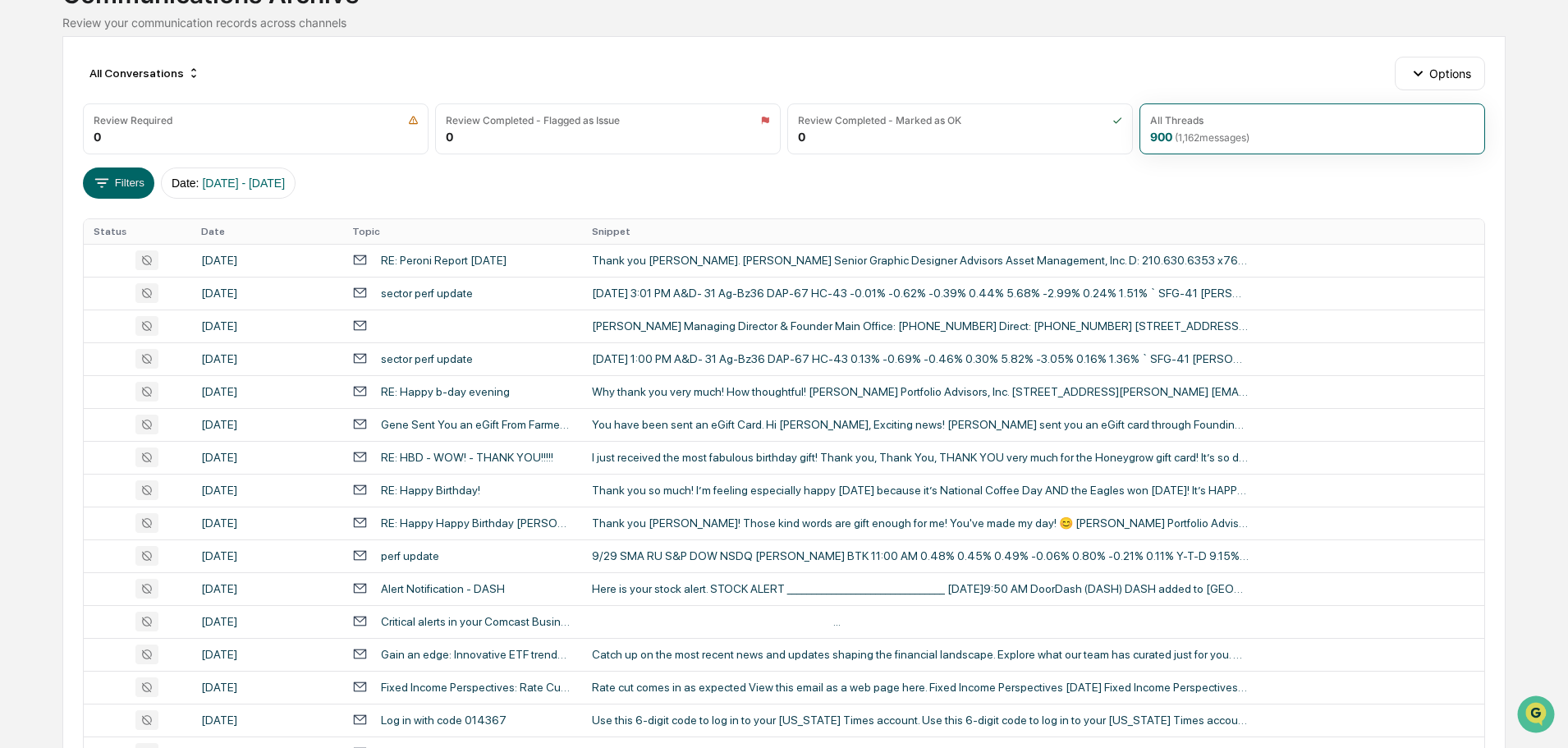
click at [679, 396] on div "Why thank you very much! How thoughtful! [PERSON_NAME] Portfolio Advisors, Inc.…" at bounding box center [920, 392] width 657 height 13
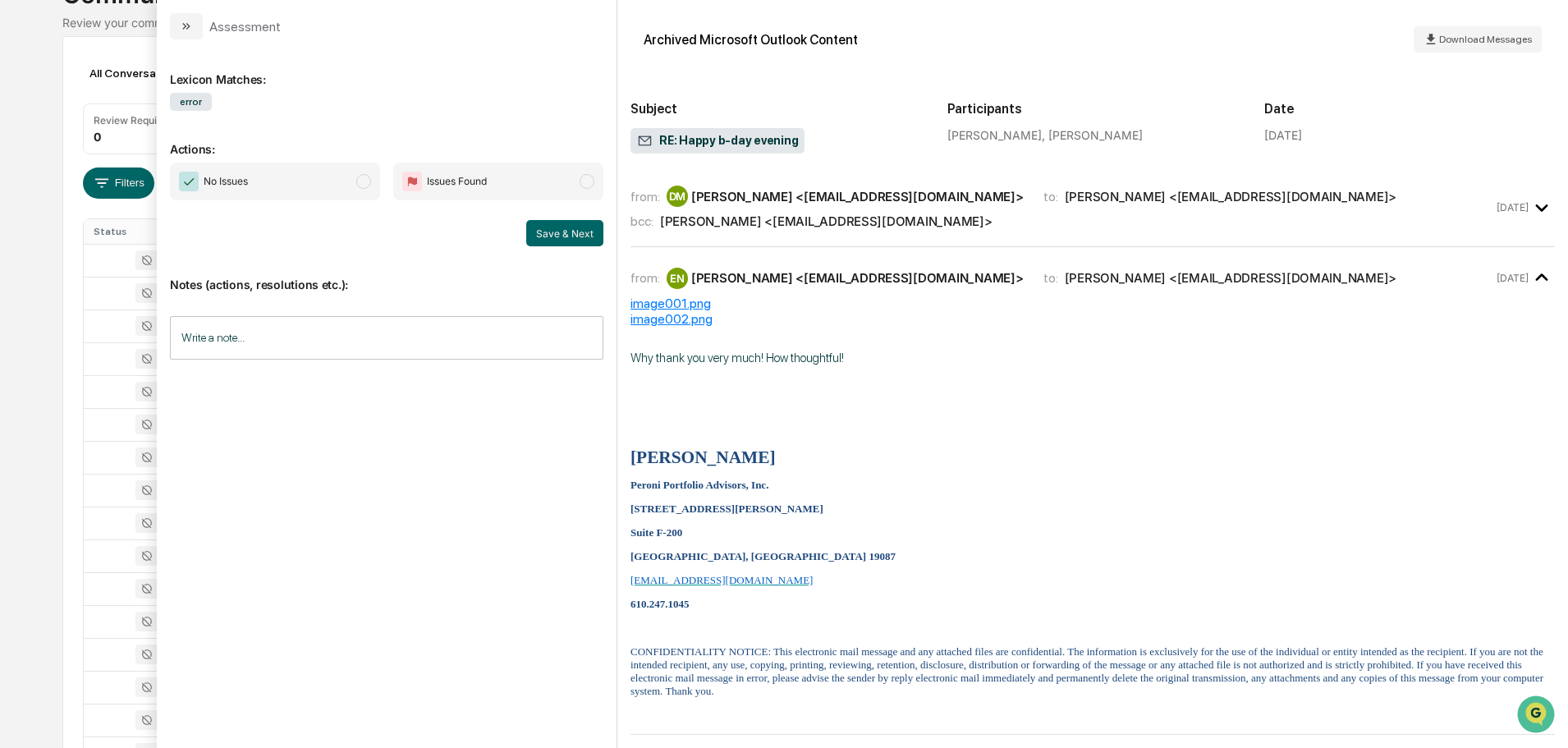
click at [793, 230] on div "from: [PERSON_NAME] <[EMAIL_ADDRESS][DOMAIN_NAME]> to: [PERSON_NAME] <[EMAIL_AD…" at bounding box center [1093, 207] width 925 height 52
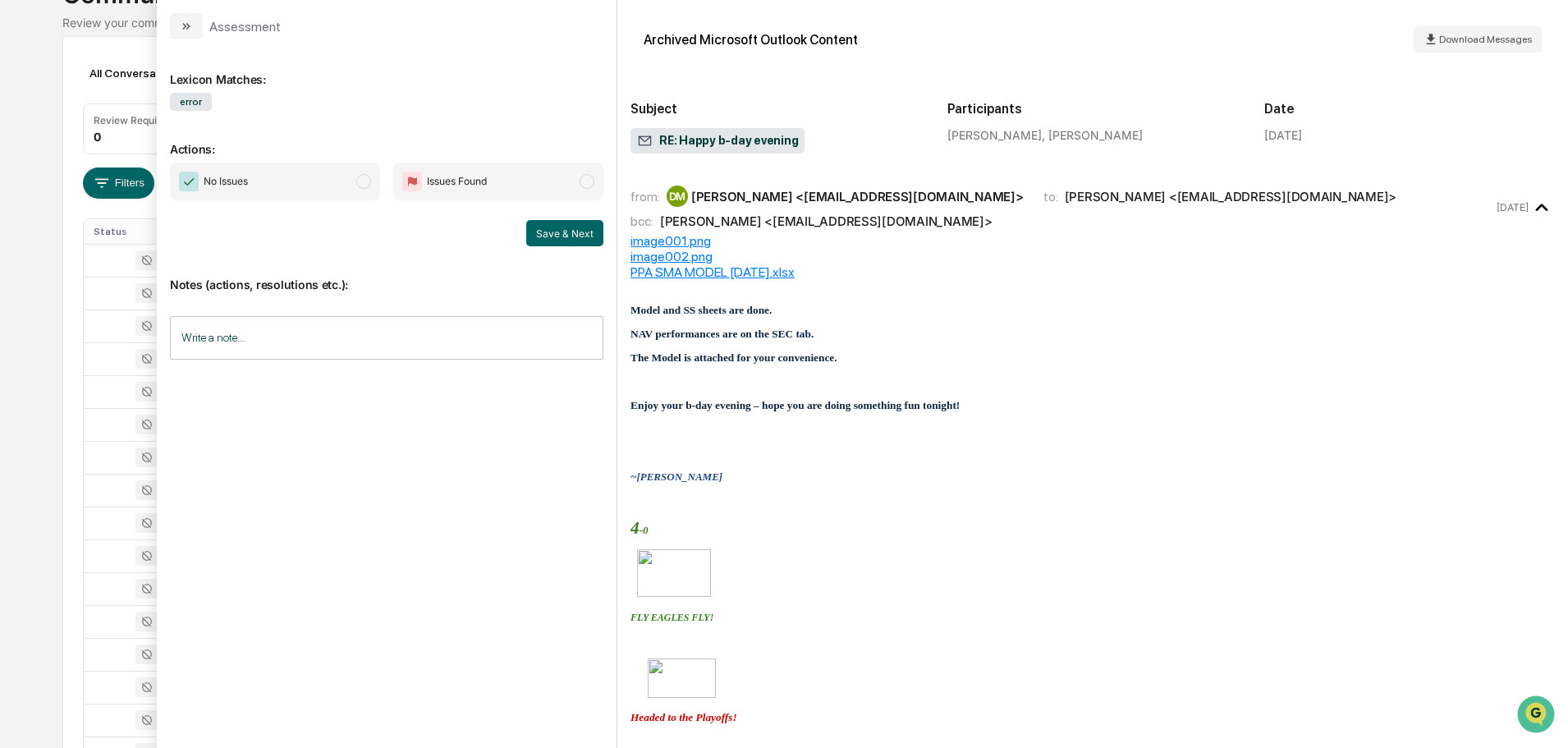
click at [791, 231] on div "from: [PERSON_NAME] <[EMAIL_ADDRESS][DOMAIN_NAME]> to: [PERSON_NAME] <[EMAIL_AD…" at bounding box center [1093, 207] width 925 height 52
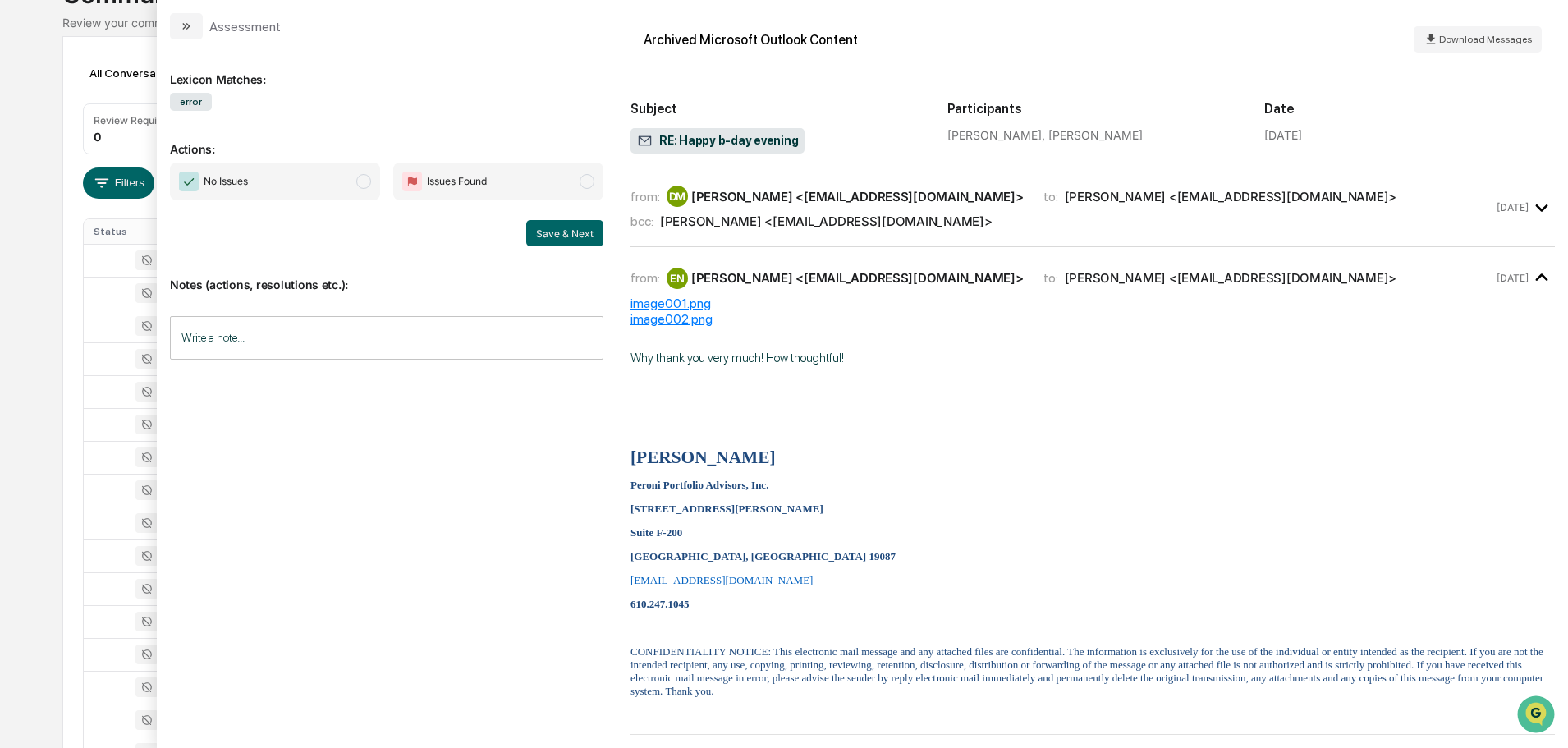
click at [791, 231] on div "from: [PERSON_NAME] <[EMAIL_ADDRESS][DOMAIN_NAME]> to: [PERSON_NAME] <[EMAIL_AD…" at bounding box center [1093, 207] width 925 height 52
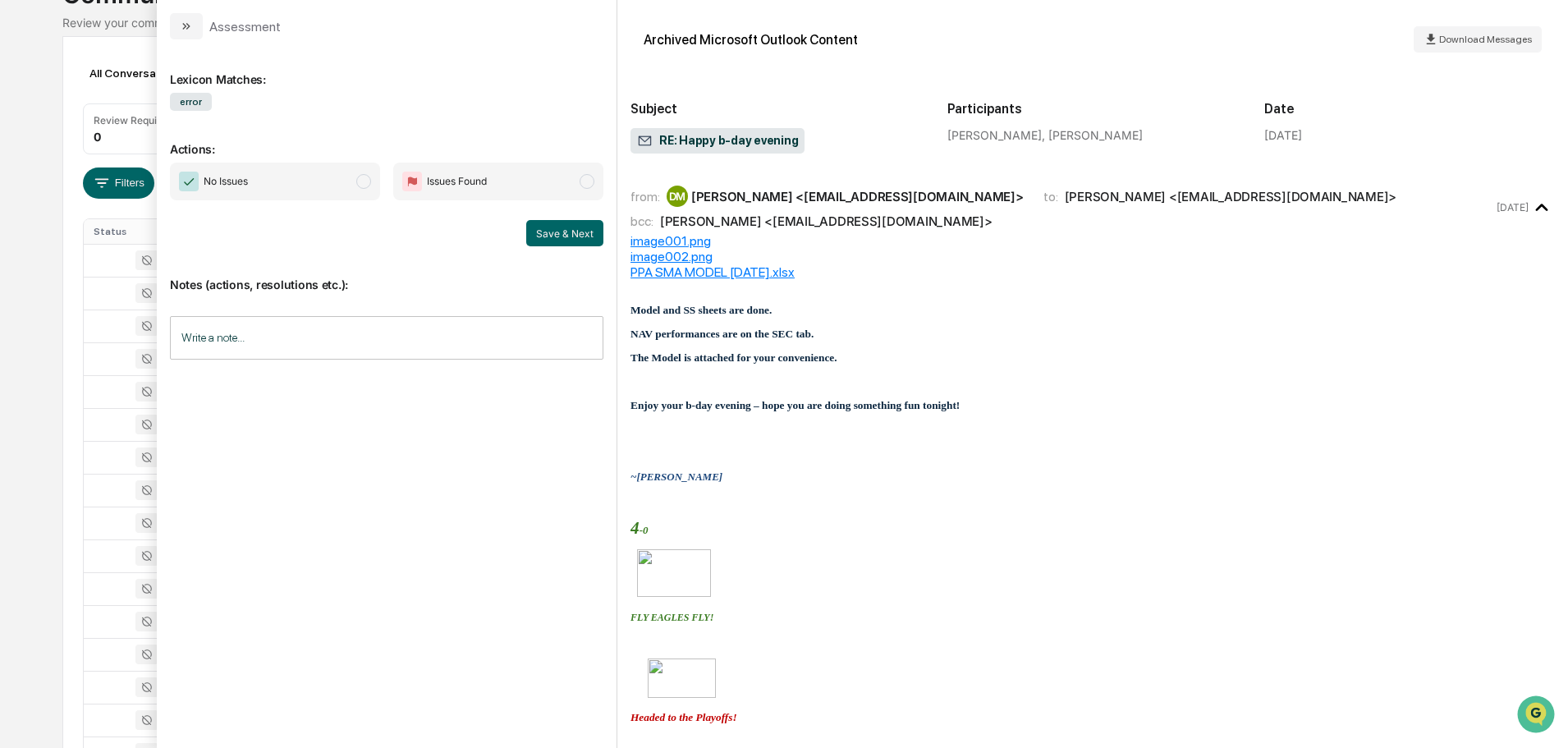
click at [791, 231] on div "from: [PERSON_NAME] <[EMAIL_ADDRESS][DOMAIN_NAME]> to: [PERSON_NAME] <[EMAIL_AD…" at bounding box center [1093, 207] width 925 height 52
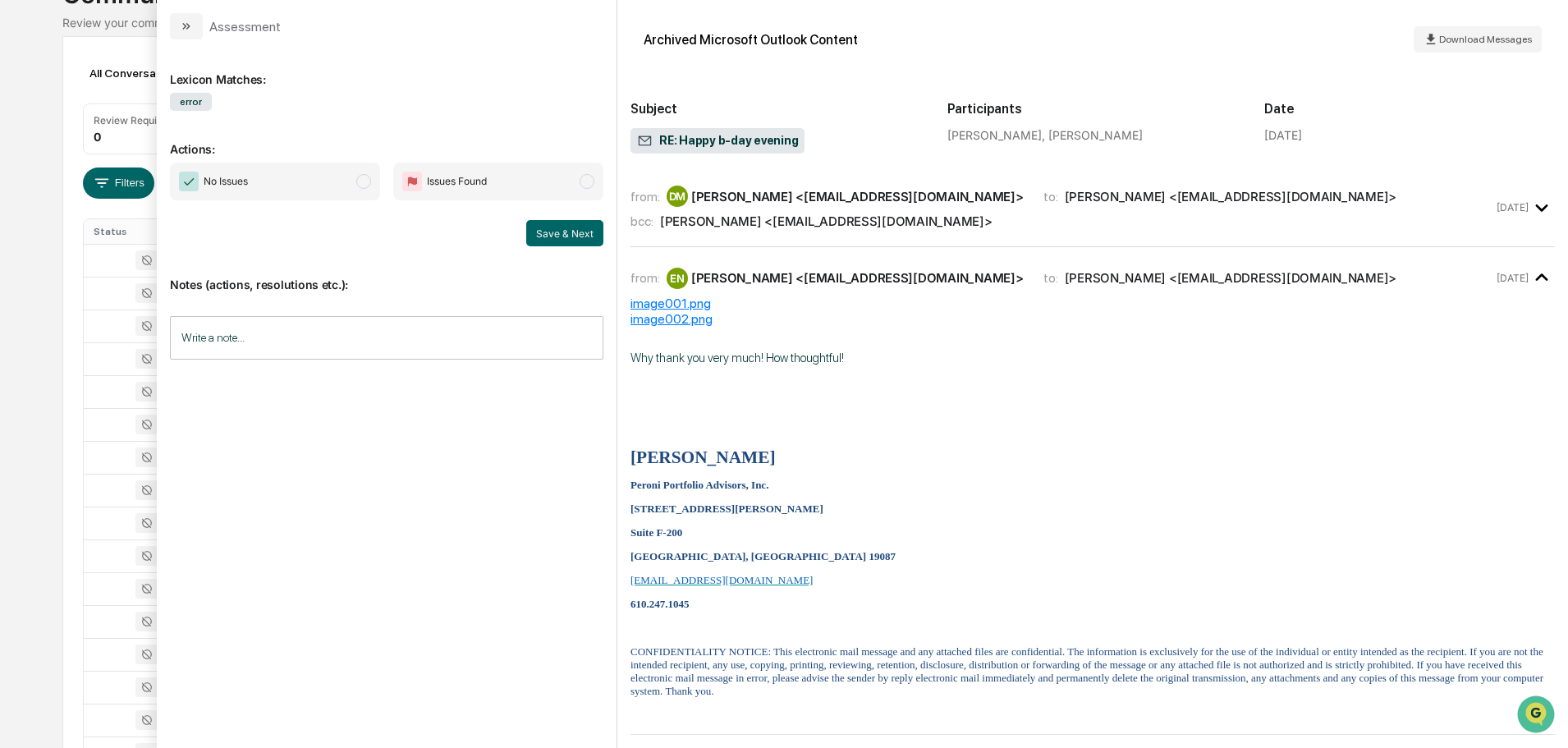
click at [39, 158] on div "Calendar Manage Tasks Reviews Approval Management Company People, Data, Setting…" at bounding box center [784, 512] width 1568 height 1292
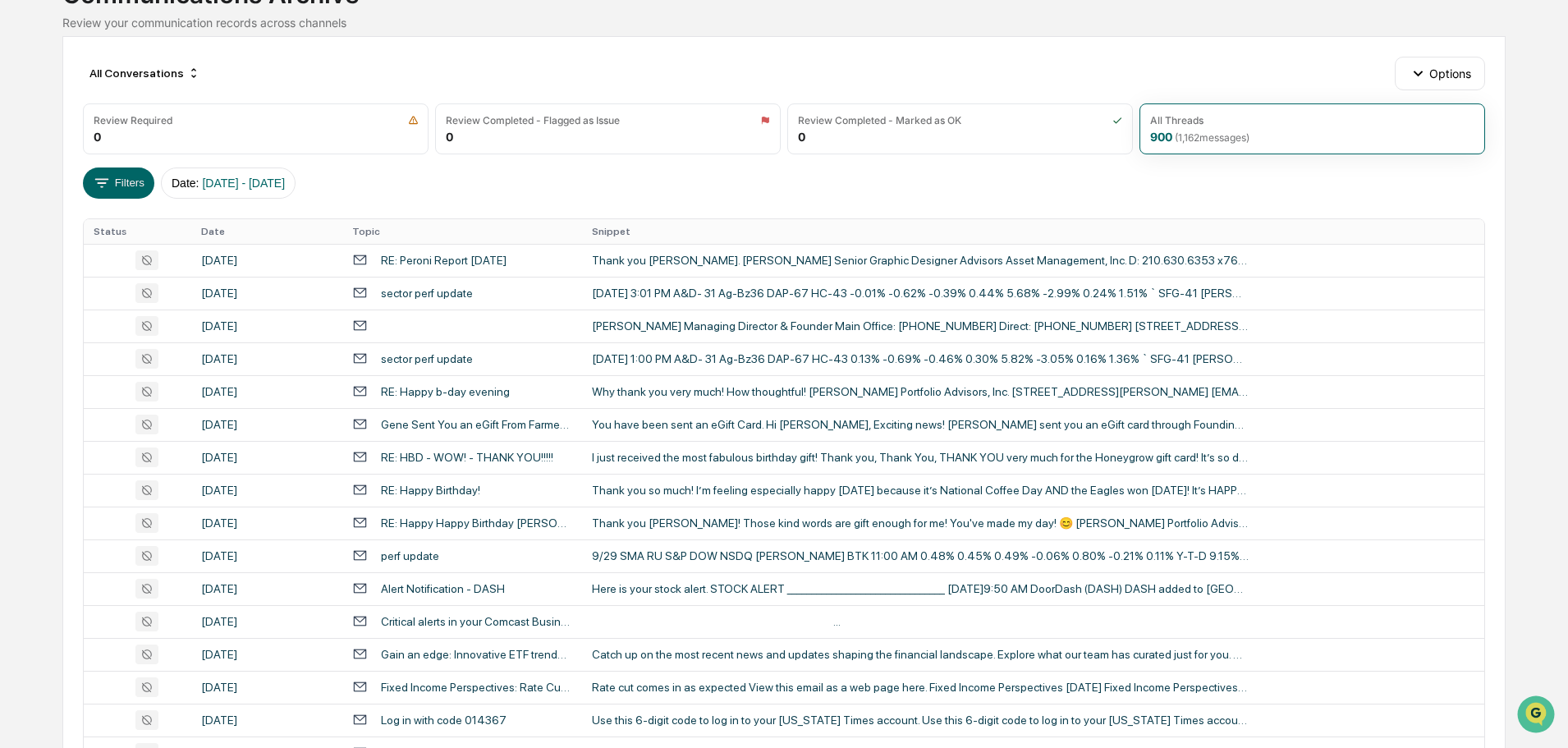
scroll to position [544, 0]
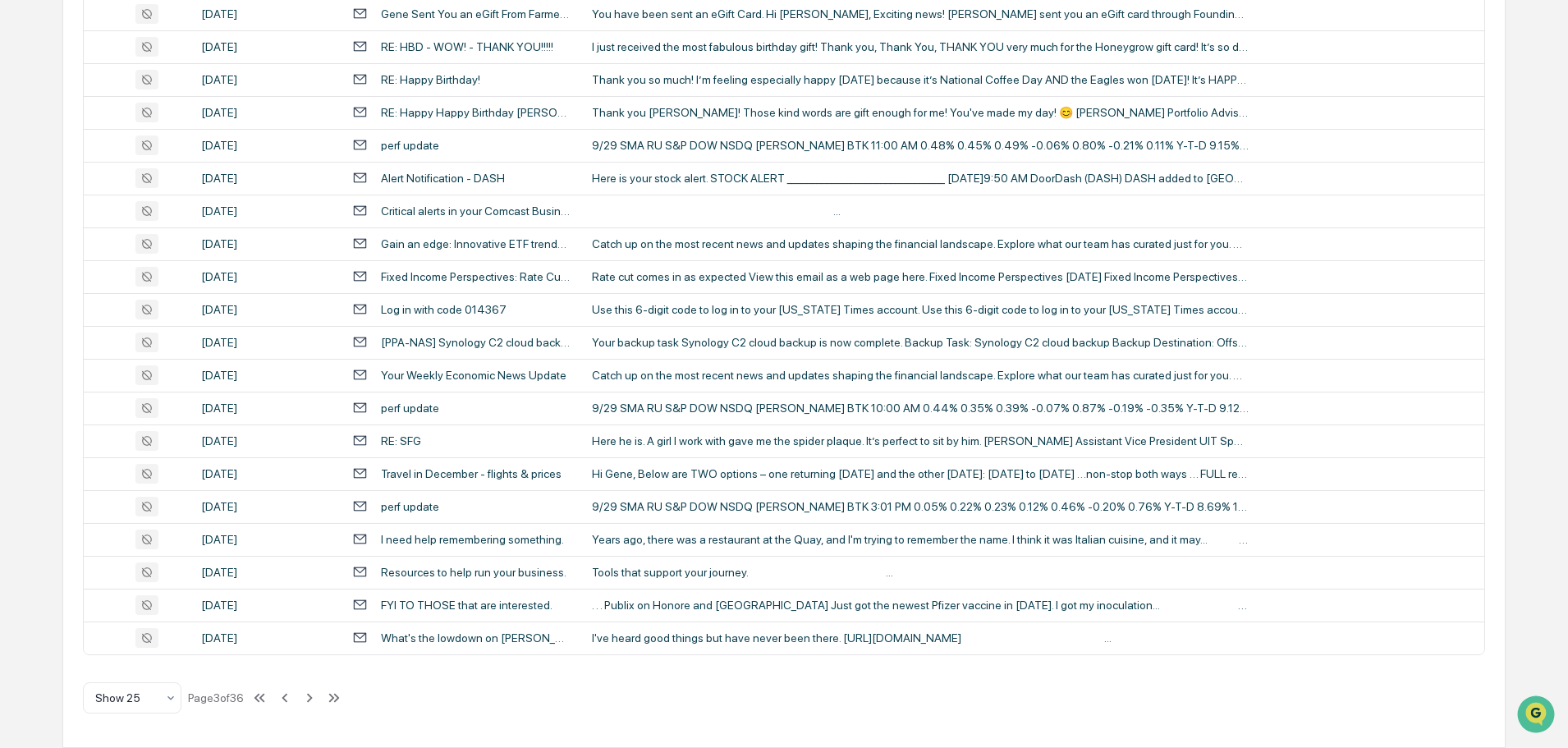
click at [319, 700] on icon at bounding box center [310, 698] width 18 height 18
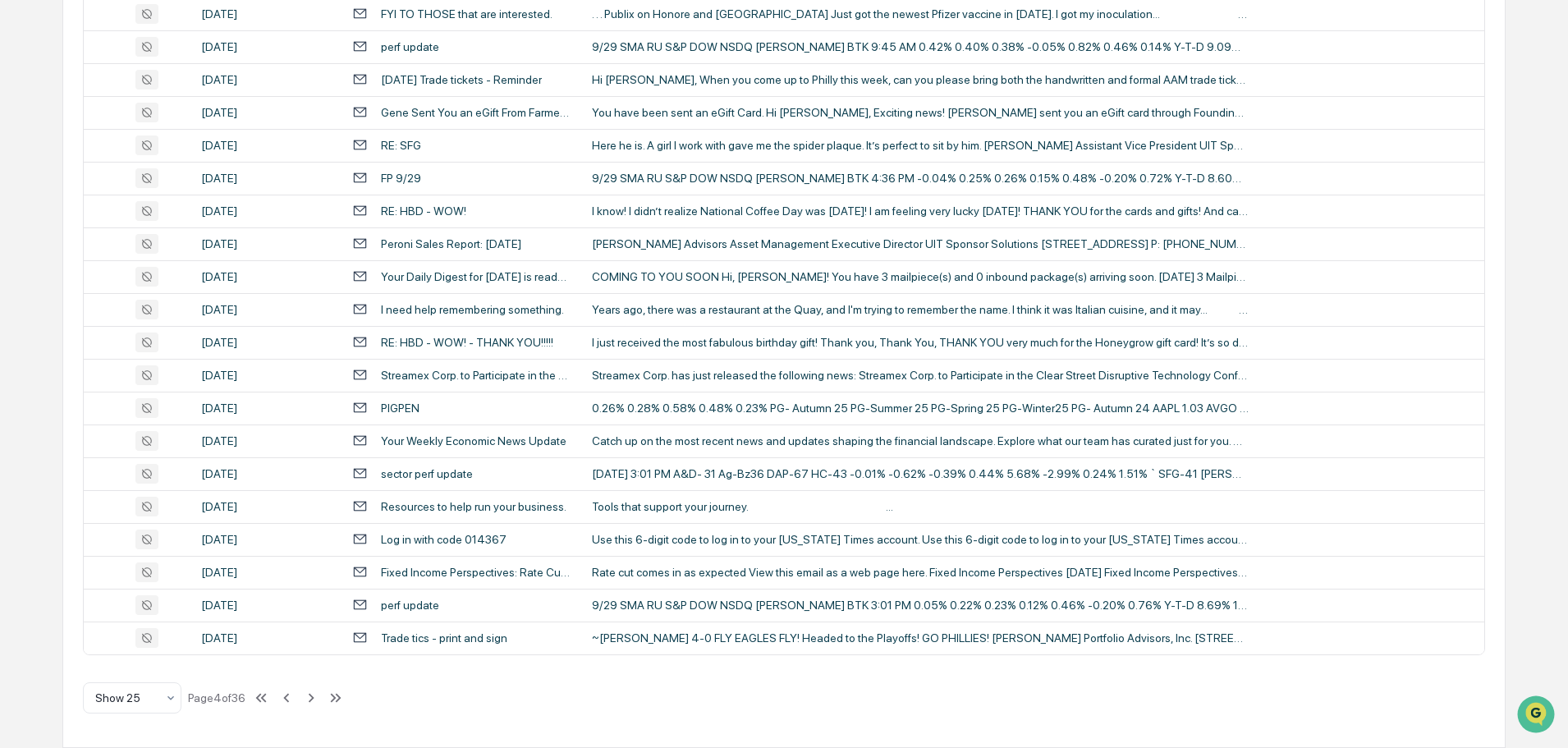
click at [319, 700] on icon at bounding box center [312, 698] width 18 height 18
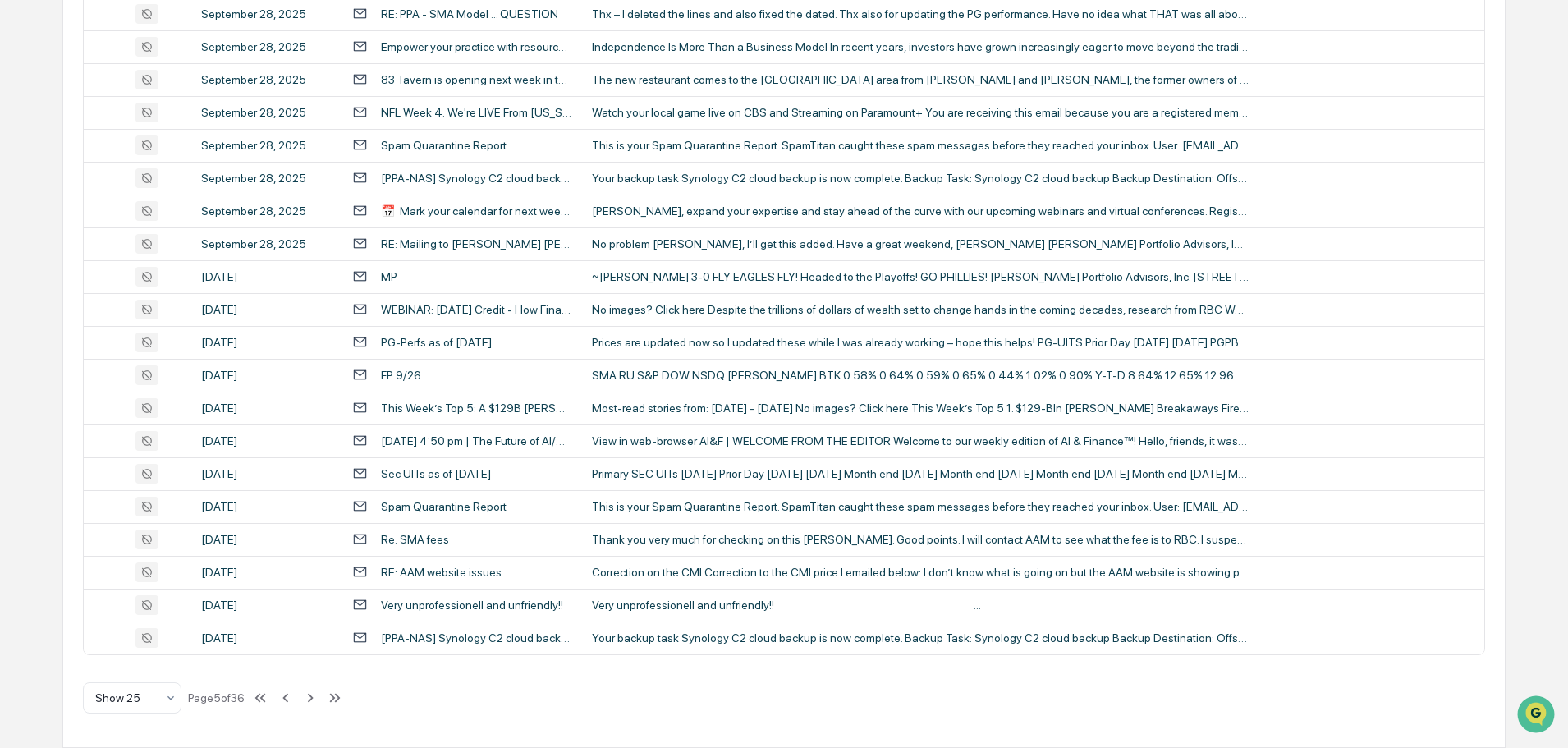
click at [319, 700] on icon at bounding box center [311, 698] width 18 height 18
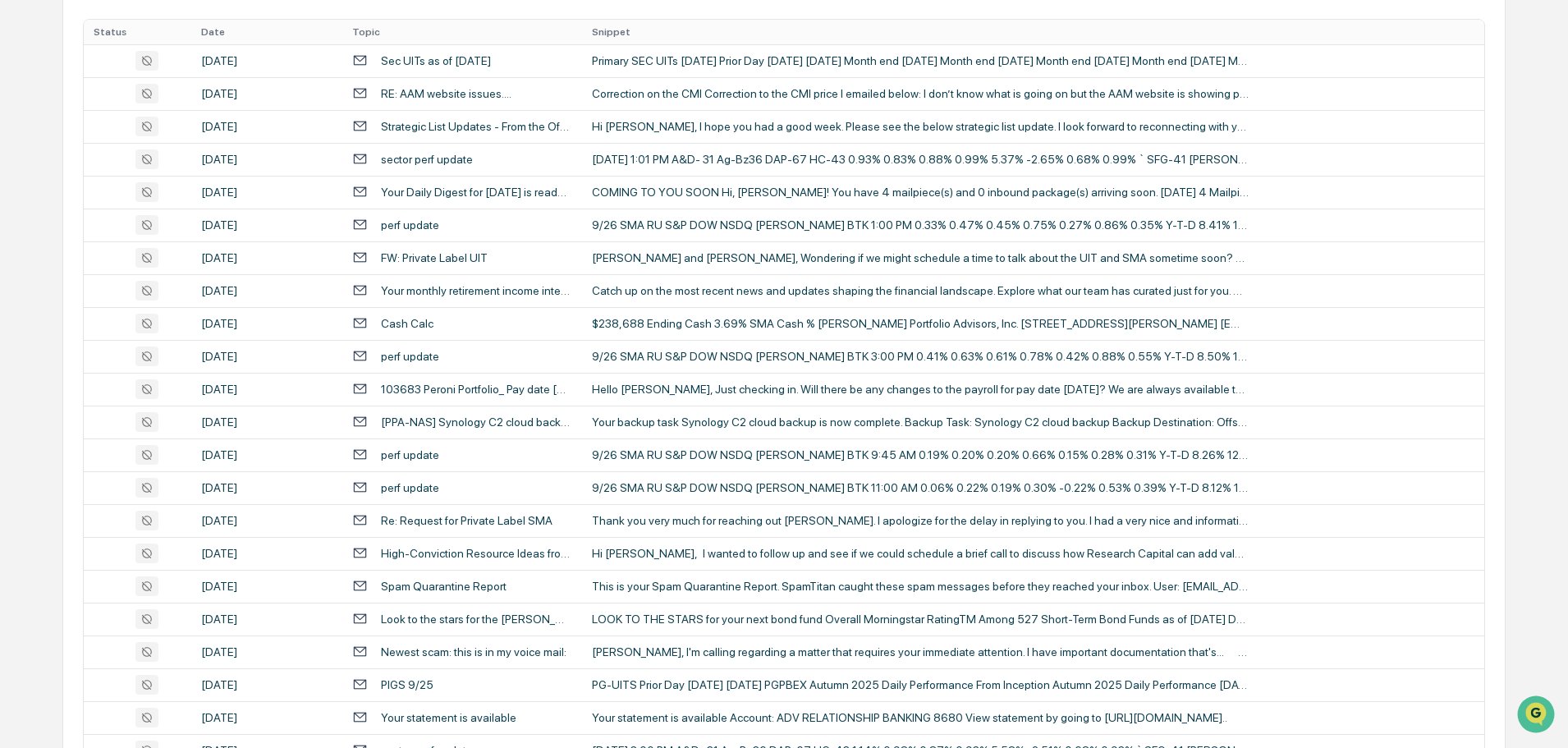
scroll to position [0, 0]
